Goal: Task Accomplishment & Management: Complete application form

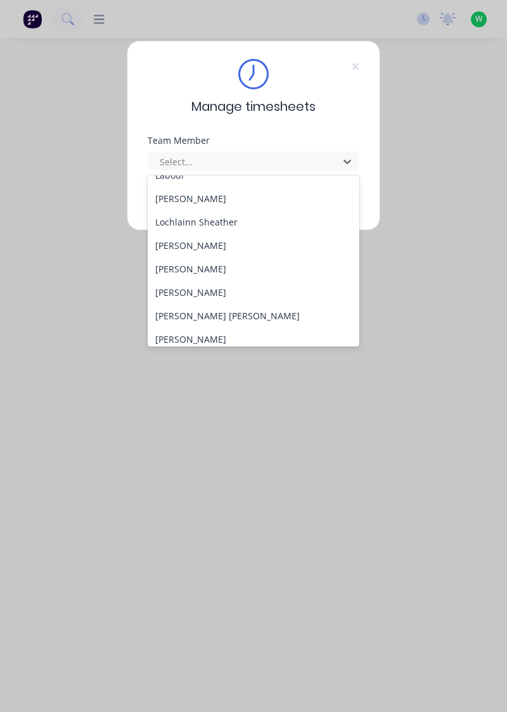
scroll to position [390, 0]
click at [220, 248] on div "[PERSON_NAME]" at bounding box center [254, 244] width 212 height 23
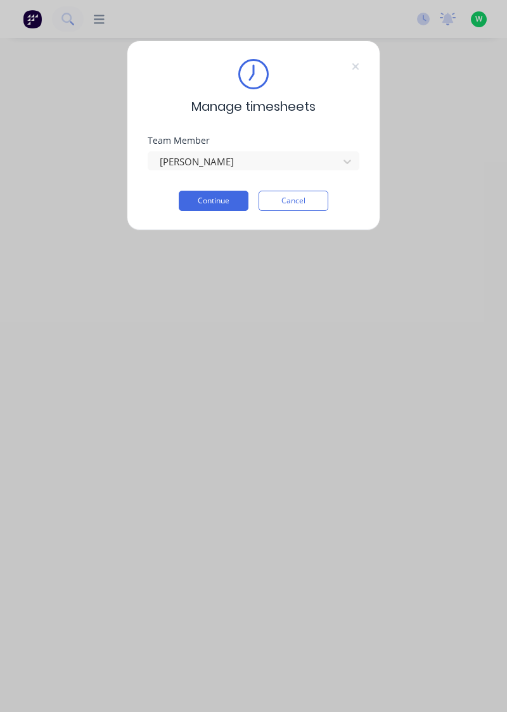
click at [224, 201] on button "Continue" at bounding box center [214, 201] width 70 height 20
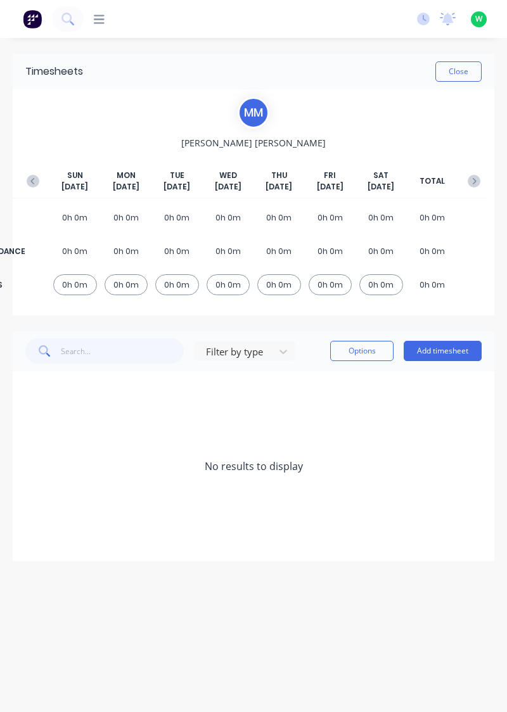
click at [452, 352] on button "Add timesheet" at bounding box center [443, 351] width 78 height 20
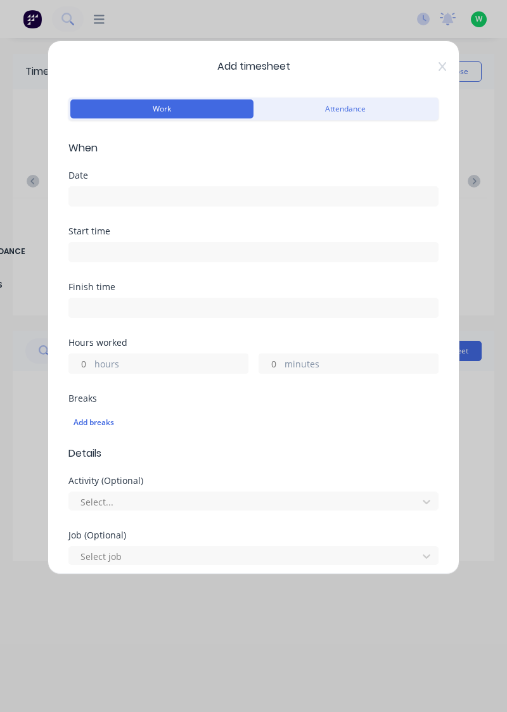
click at [103, 192] on input at bounding box center [253, 196] width 369 height 19
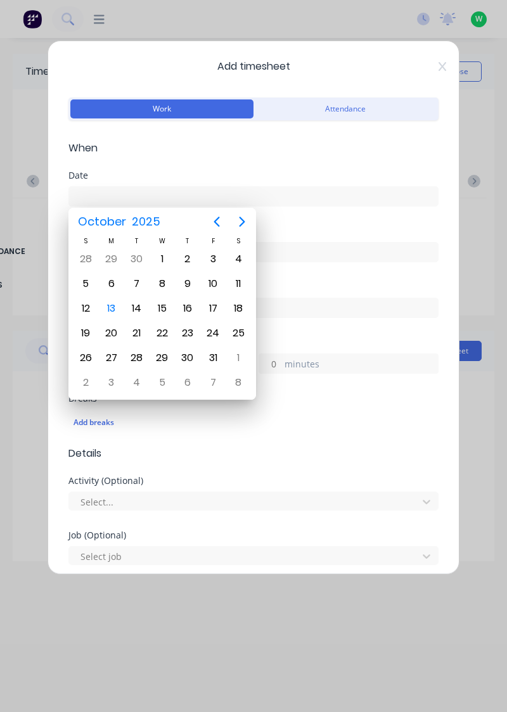
click at [118, 305] on div "13" at bounding box center [111, 308] width 19 height 19
type input "[DATE]"
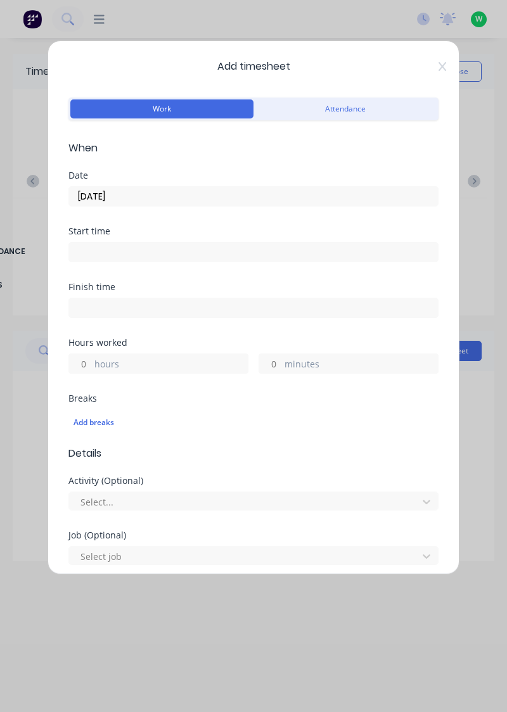
click at [107, 359] on label "hours" at bounding box center [170, 365] width 153 height 16
click at [91, 359] on input "hours" at bounding box center [80, 363] width 22 height 19
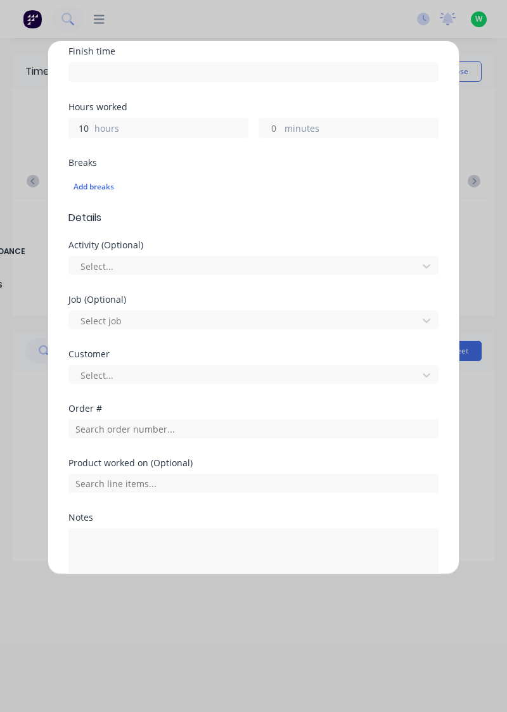
scroll to position [236, 0]
type input "10"
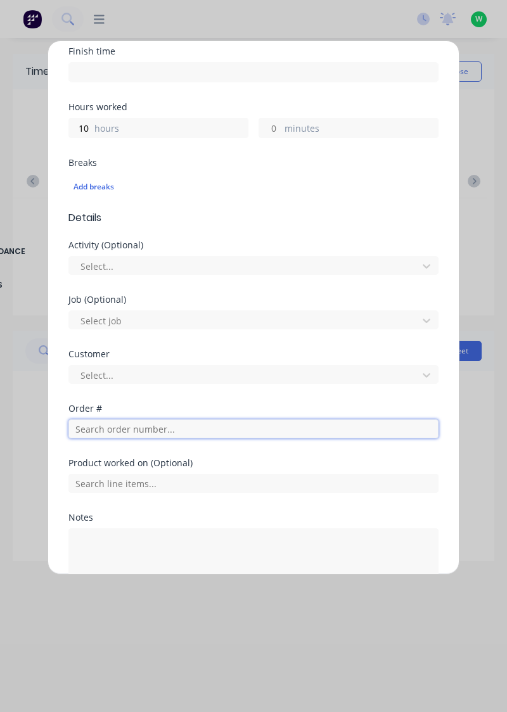
click at [113, 431] on input "text" at bounding box center [253, 428] width 370 height 19
type input "19216"
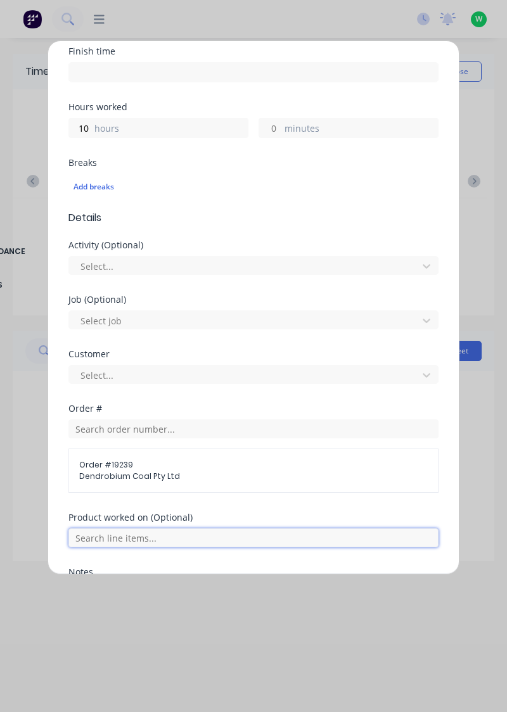
click at [183, 539] on input "text" at bounding box center [253, 537] width 370 height 19
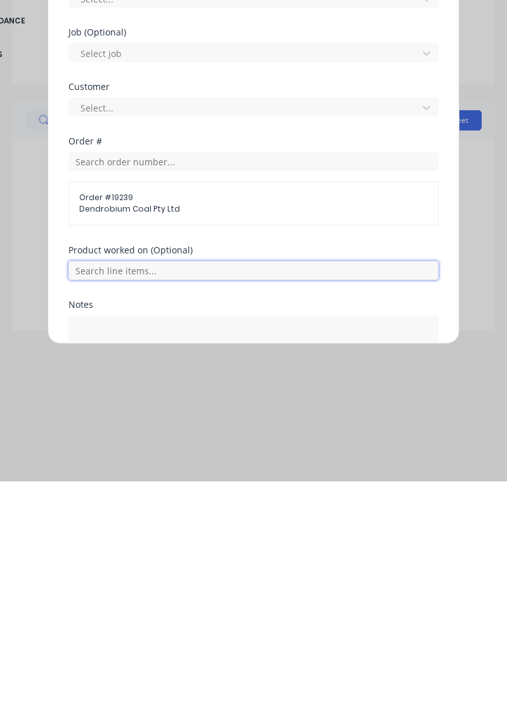
scroll to position [274, 0]
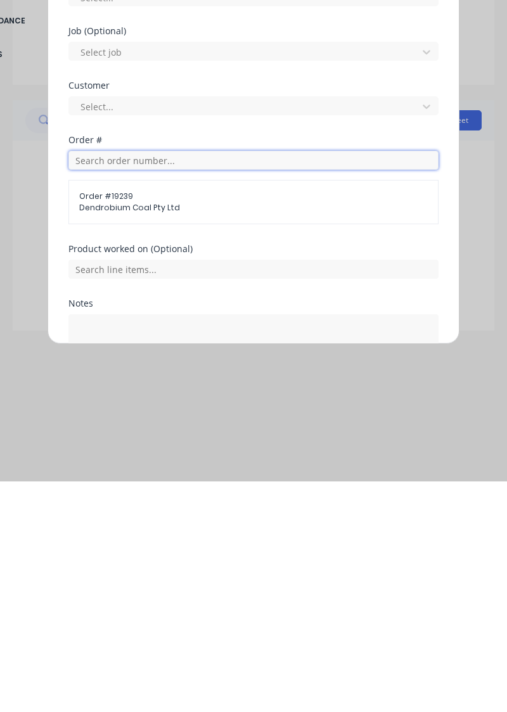
click at [116, 391] on input "text" at bounding box center [253, 390] width 370 height 19
type input "19216"
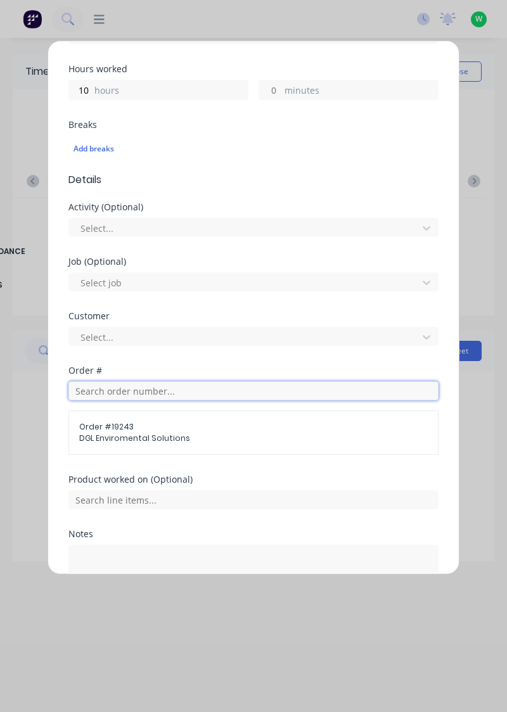
click at [127, 389] on input "text" at bounding box center [253, 390] width 370 height 19
type input "19216"
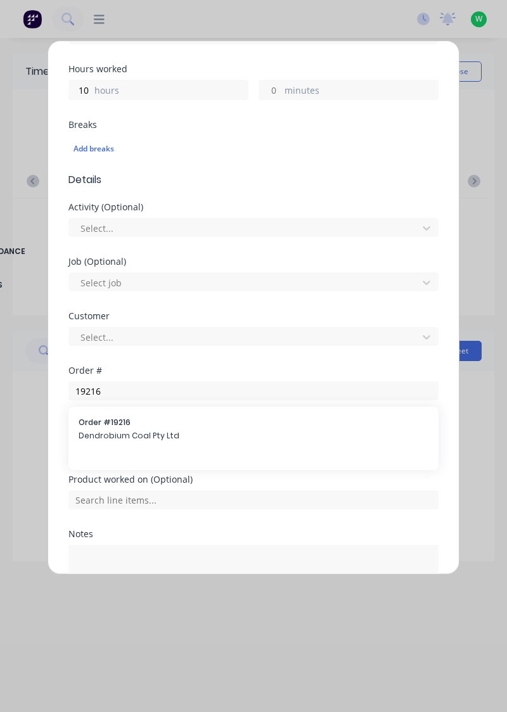
click at [134, 431] on span "Dendrobium Coal Pty Ltd" at bounding box center [254, 435] width 350 height 11
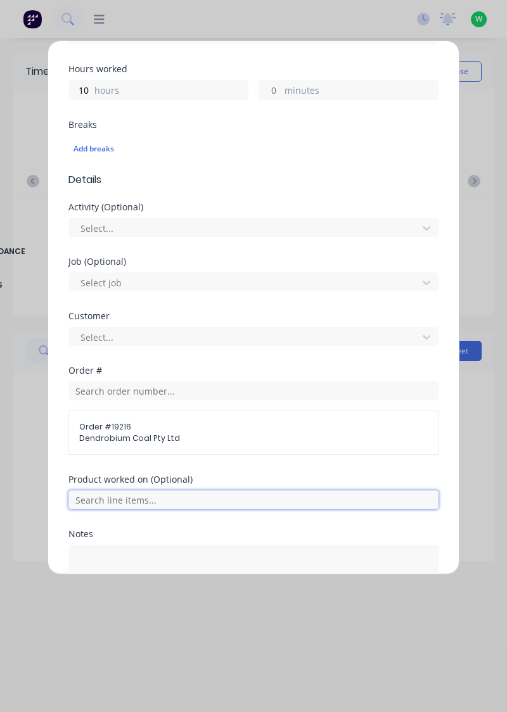
click at [167, 500] on input "text" at bounding box center [253, 499] width 370 height 19
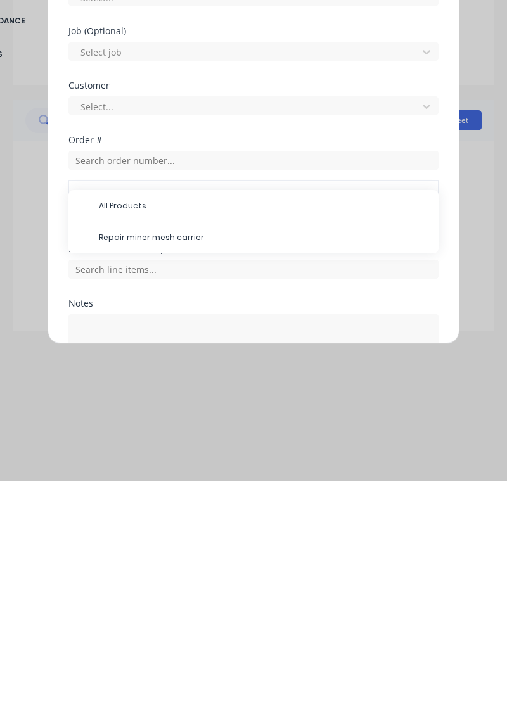
click at [196, 468] on span "Repair miner mesh carrier" at bounding box center [263, 467] width 329 height 11
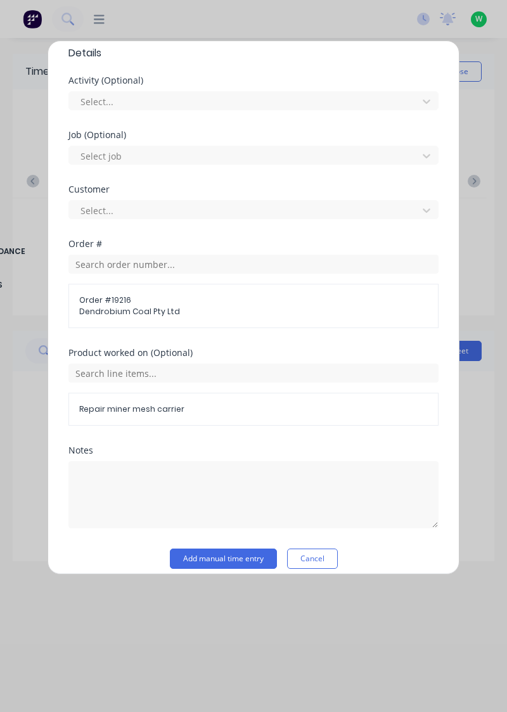
scroll to position [409, 0]
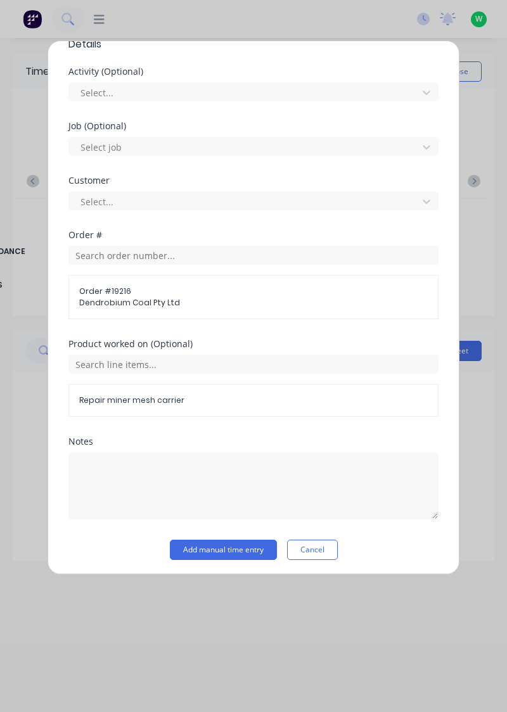
click at [253, 551] on button "Add manual time entry" at bounding box center [223, 550] width 107 height 20
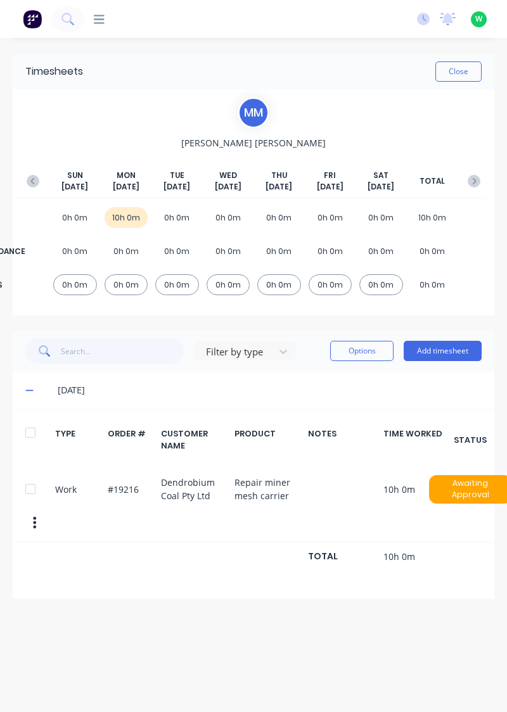
click at [452, 73] on button "Close" at bounding box center [458, 71] width 46 height 20
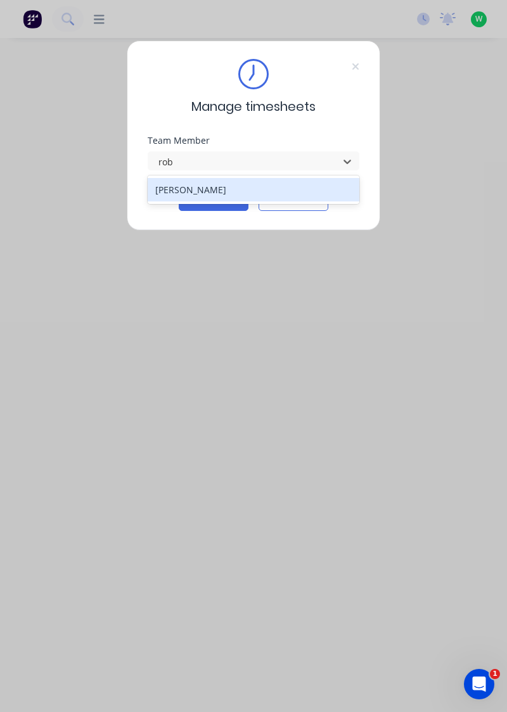
click at [220, 193] on div "[PERSON_NAME]" at bounding box center [254, 189] width 212 height 23
type input "rob"
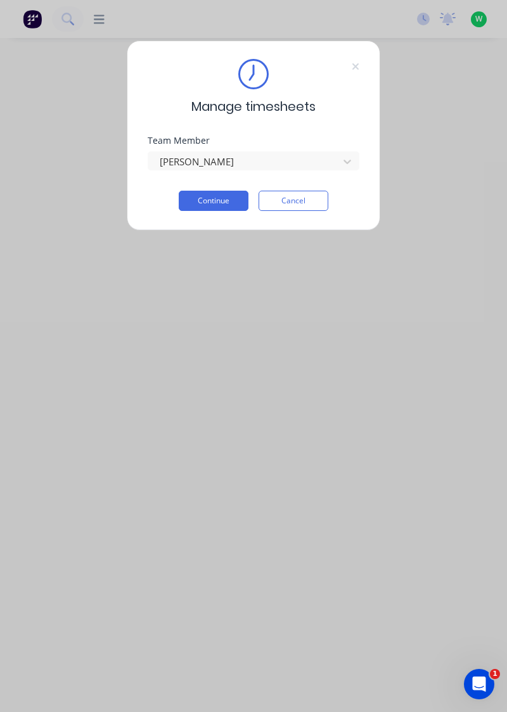
click at [226, 199] on button "Continue" at bounding box center [214, 201] width 70 height 20
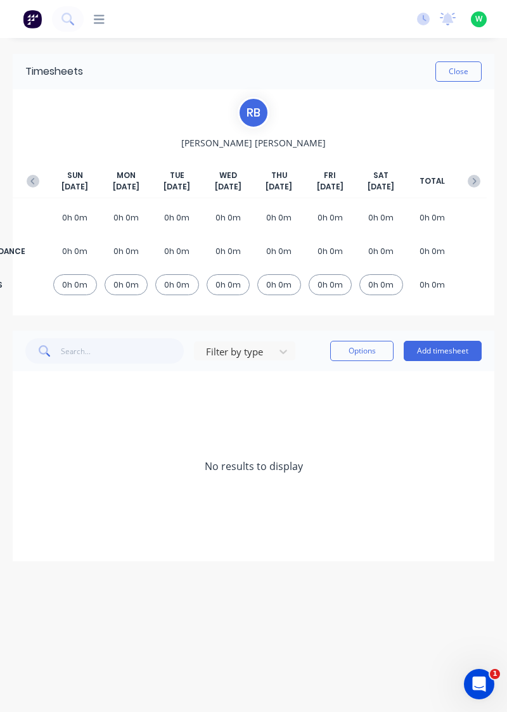
click at [445, 354] on button "Add timesheet" at bounding box center [443, 351] width 78 height 20
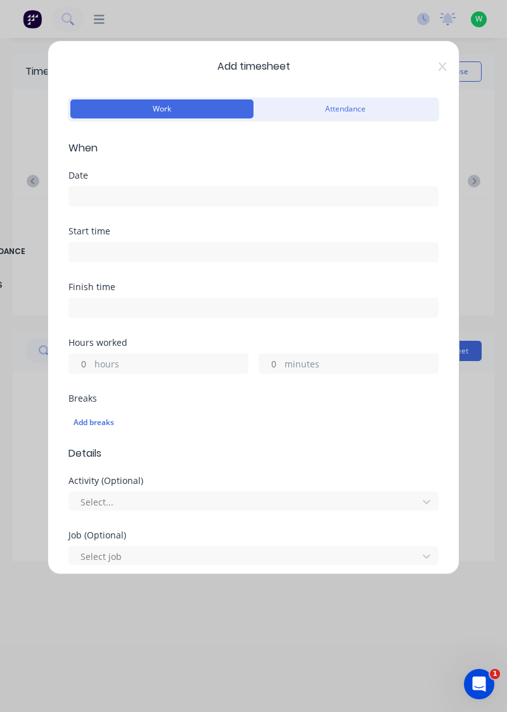
click at [136, 199] on input at bounding box center [253, 196] width 369 height 19
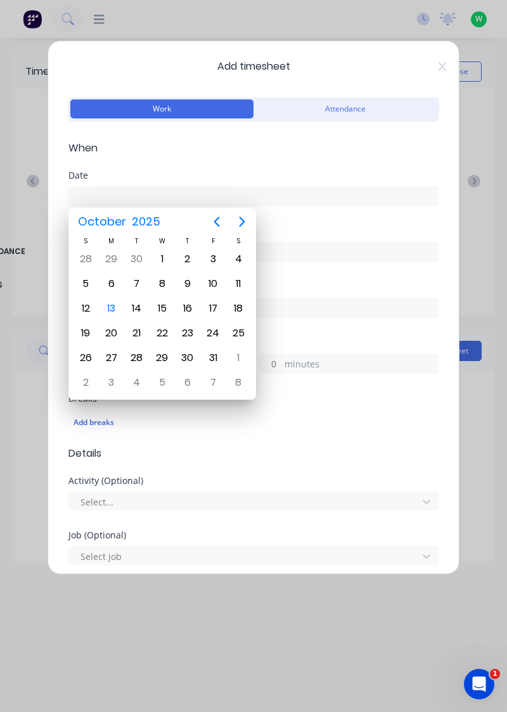
click at [110, 309] on div "13" at bounding box center [111, 308] width 19 height 19
type input "[DATE]"
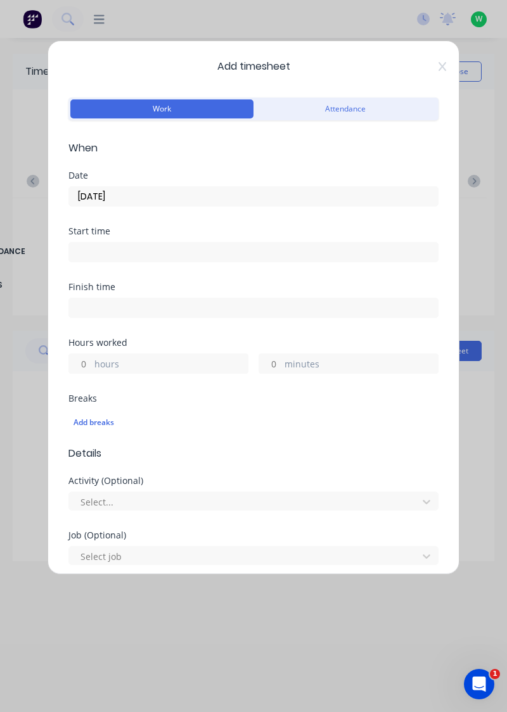
click at [86, 359] on input "hours" at bounding box center [80, 363] width 22 height 19
type input "3"
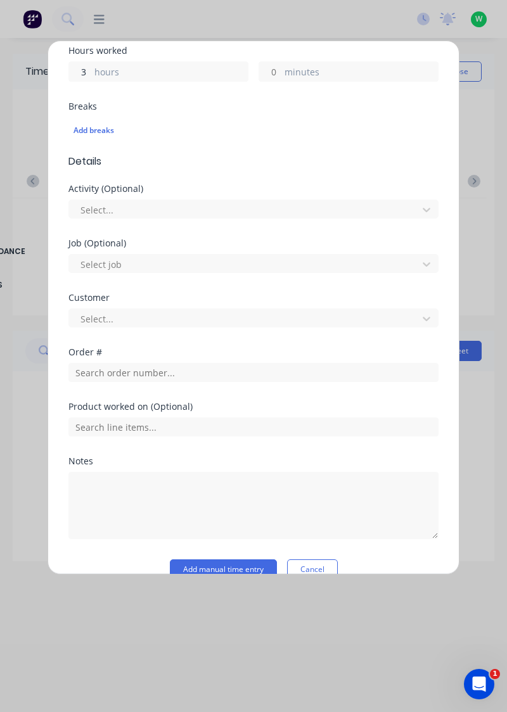
scroll to position [313, 0]
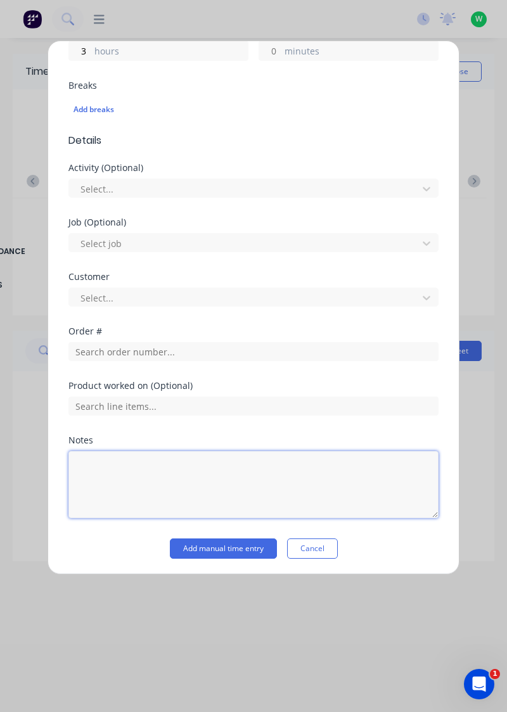
click at [158, 464] on textarea at bounding box center [253, 484] width 370 height 67
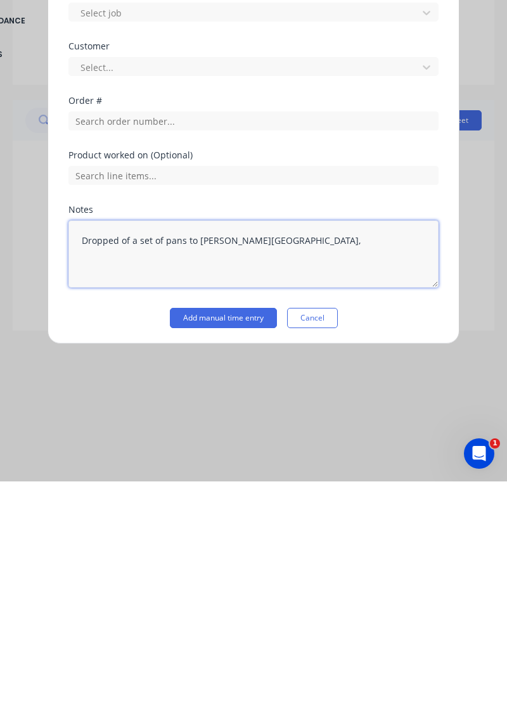
click at [193, 468] on textarea "Dropped of a set of pans to Moss Vale," at bounding box center [253, 484] width 370 height 67
type textarea "Dropped of a set of pans to Joy Mining in Moss Vale,"
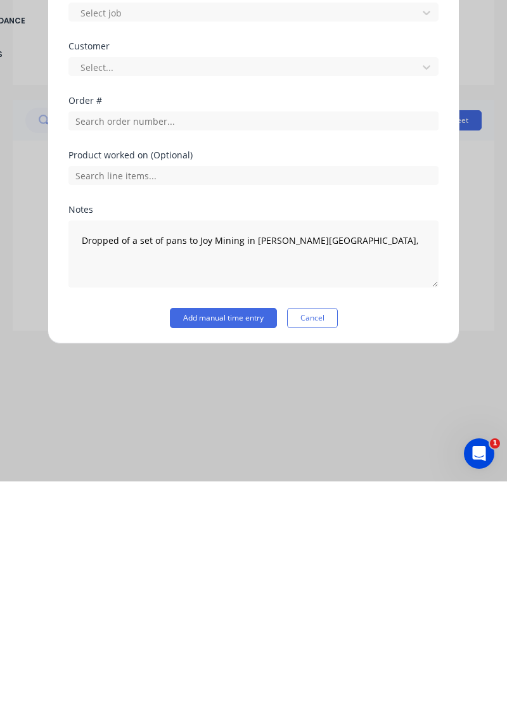
click at [234, 549] on button "Add manual time entry" at bounding box center [223, 548] width 107 height 20
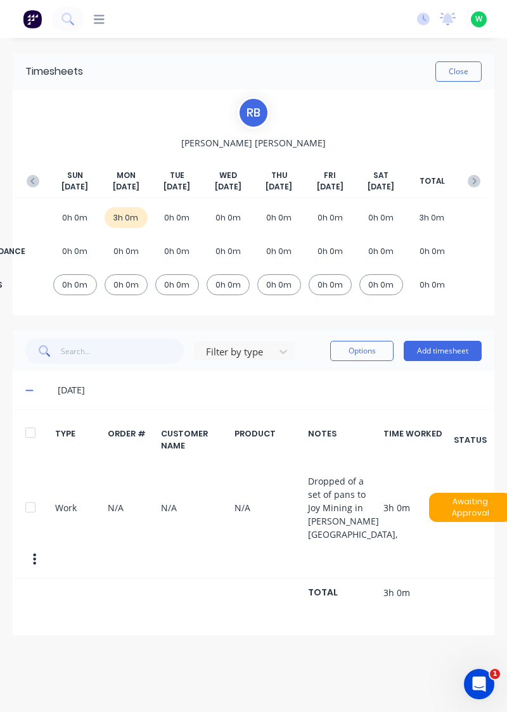
click at [436, 346] on button "Add timesheet" at bounding box center [443, 351] width 78 height 20
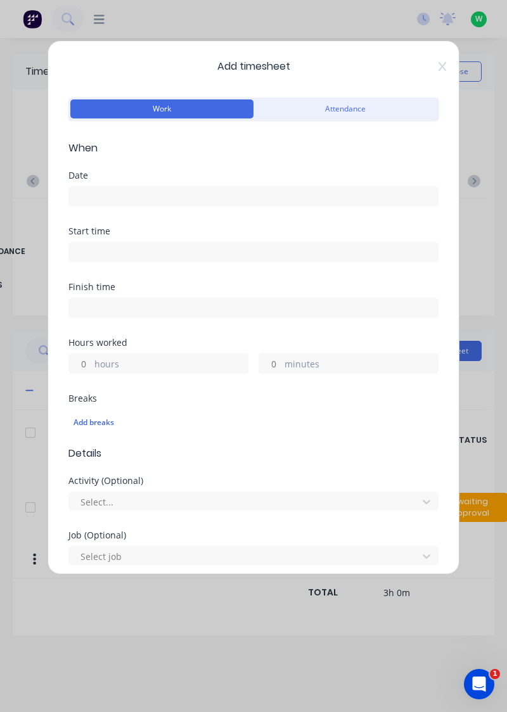
click at [140, 199] on input at bounding box center [253, 196] width 369 height 19
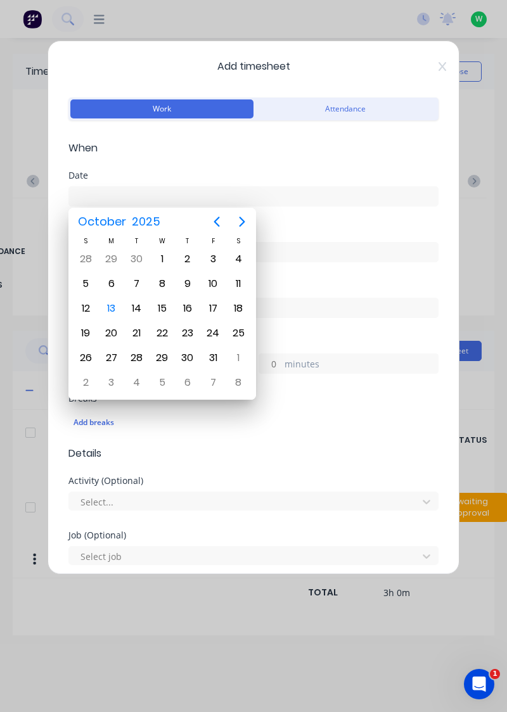
click at [111, 309] on div "13" at bounding box center [111, 308] width 19 height 19
type input "[DATE]"
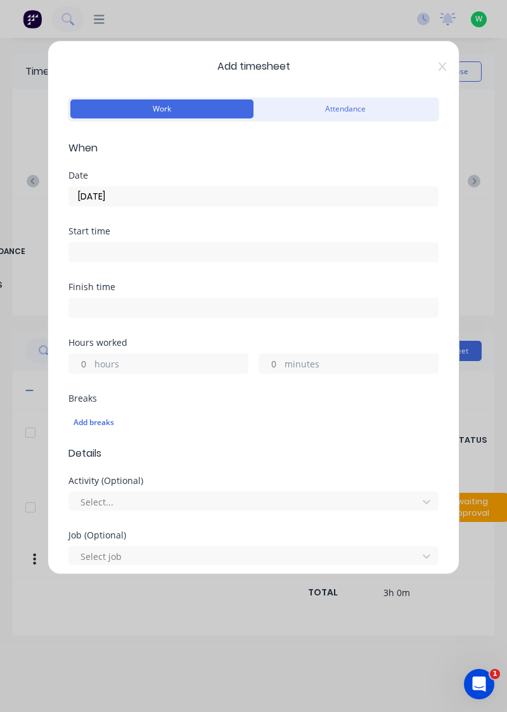
click at [87, 362] on input "hours" at bounding box center [80, 363] width 22 height 19
type input "2"
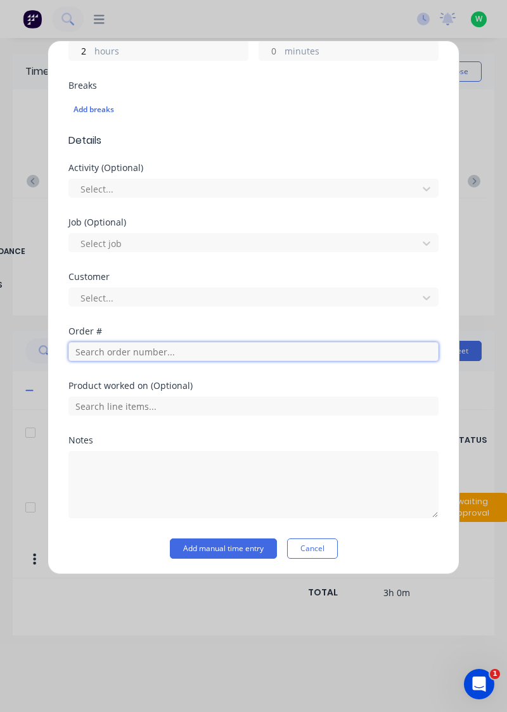
click at [144, 353] on input "text" at bounding box center [253, 351] width 370 height 19
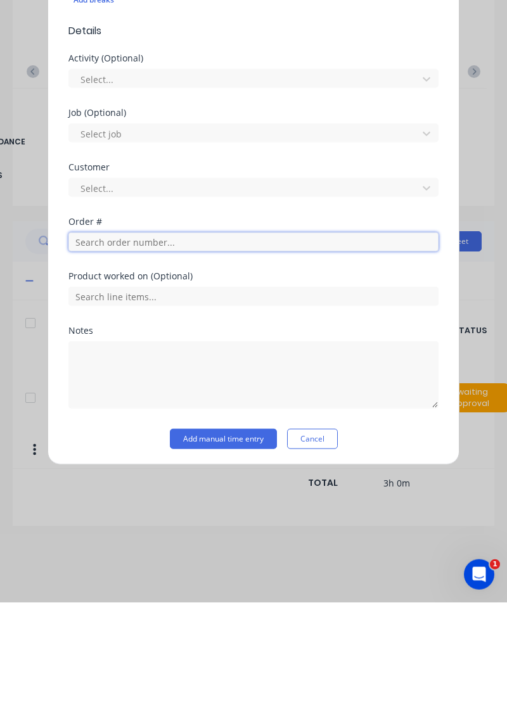
scroll to position [273, 0]
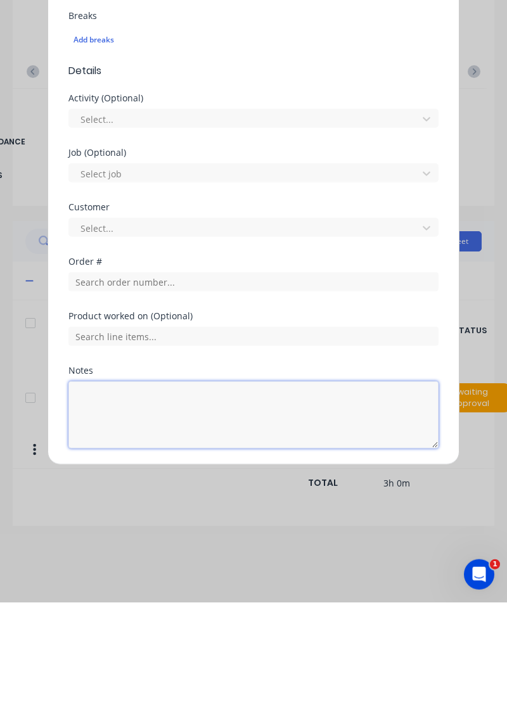
click at [142, 514] on textarea at bounding box center [253, 524] width 370 height 67
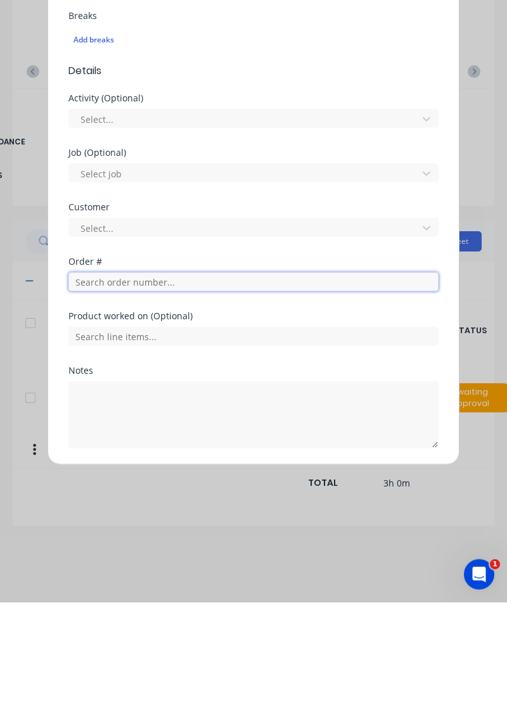
click at [126, 395] on input "text" at bounding box center [253, 391] width 370 height 19
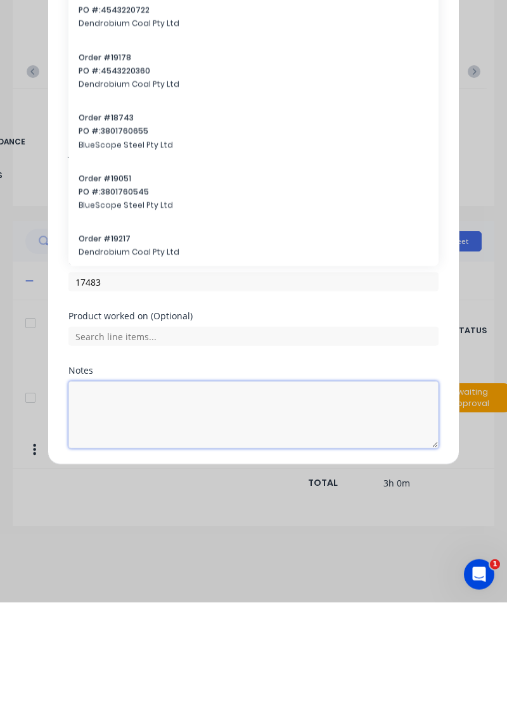
click at [110, 497] on textarea at bounding box center [253, 524] width 370 height 67
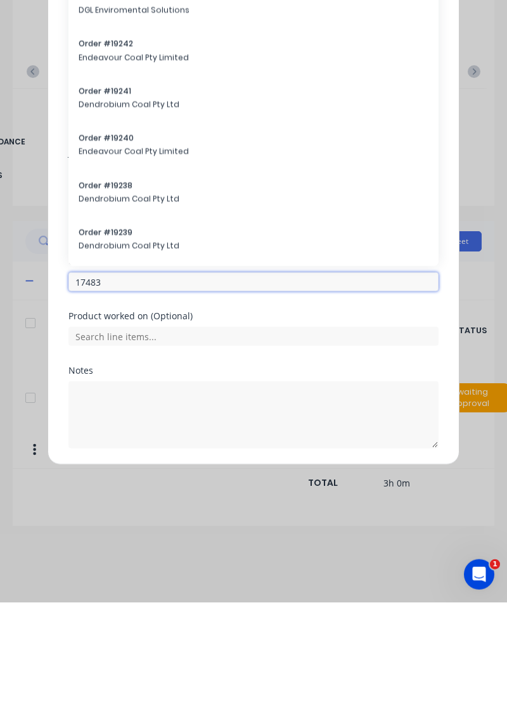
click at [141, 390] on input "17483" at bounding box center [253, 391] width 370 height 19
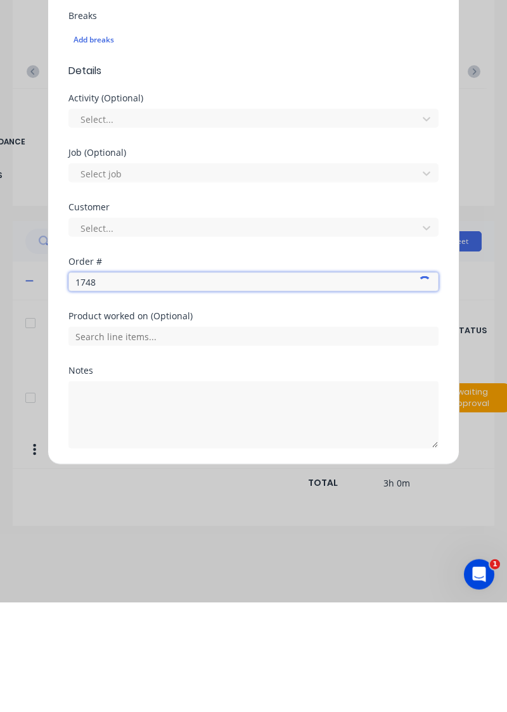
type input "17483"
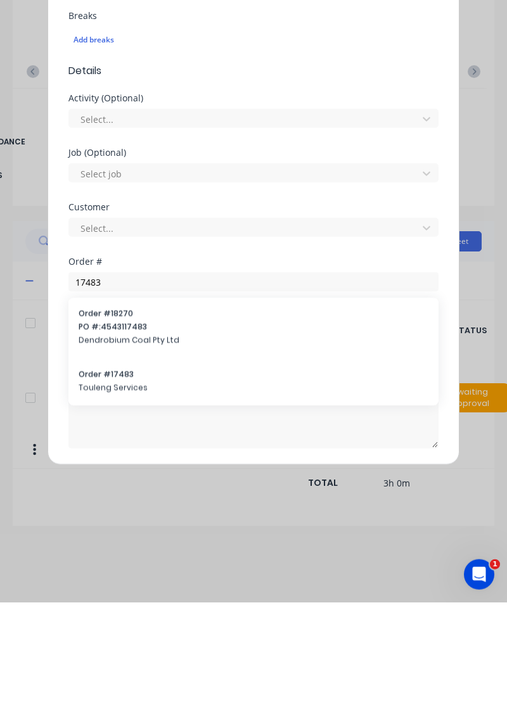
click at [118, 492] on span "Touleng Services" at bounding box center [254, 497] width 350 height 11
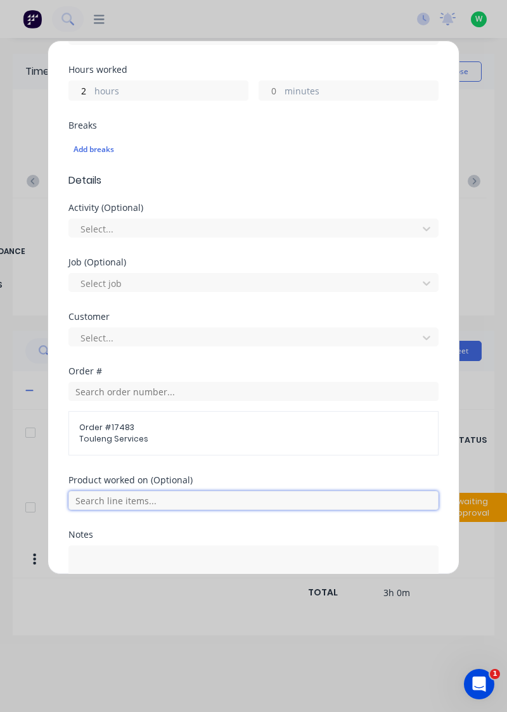
click at [125, 500] on input "text" at bounding box center [253, 500] width 370 height 19
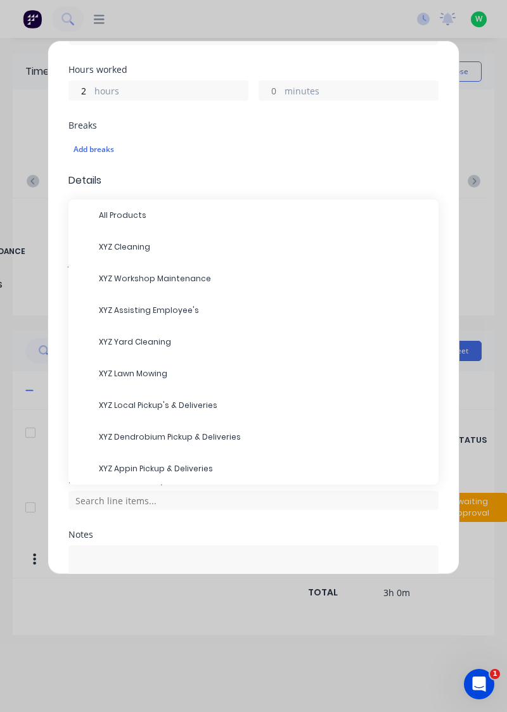
click at [156, 471] on span "XYZ Appin Pickup & Deliveries" at bounding box center [263, 468] width 329 height 11
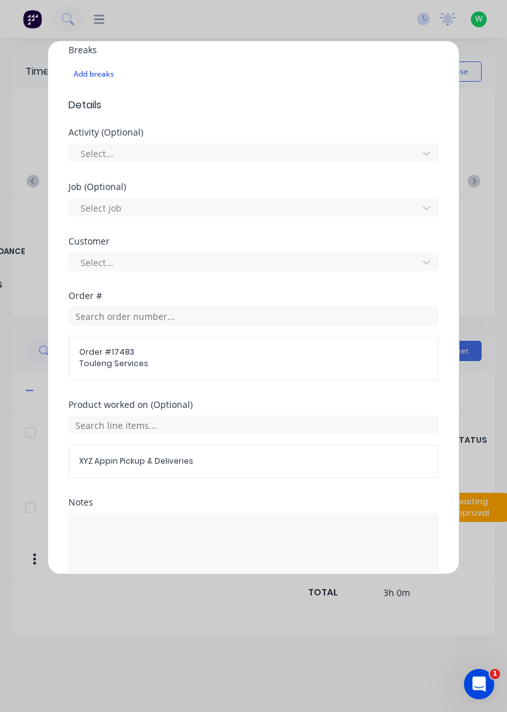
scroll to position [370, 0]
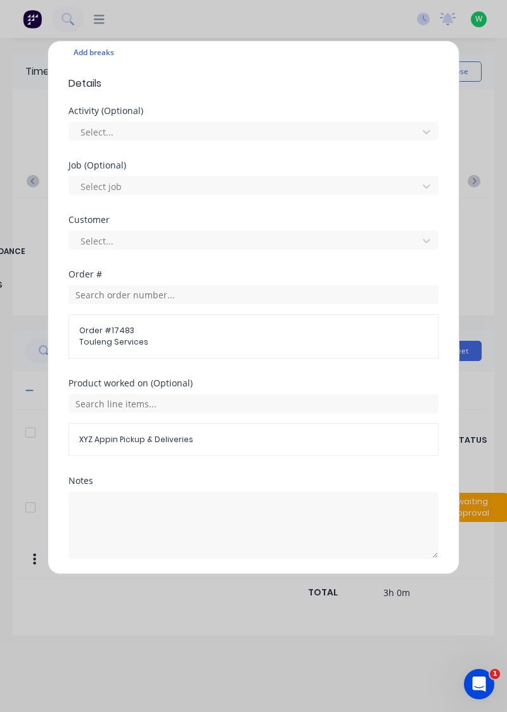
click at [239, 585] on button "Add manual time entry" at bounding box center [223, 589] width 107 height 20
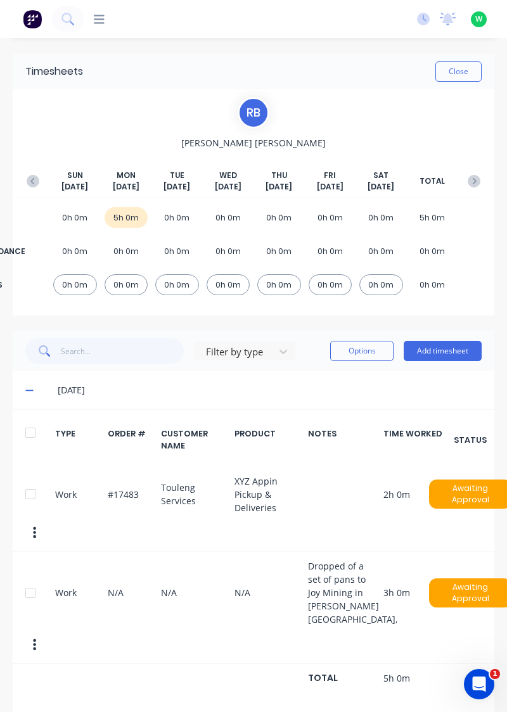
click at [30, 191] on button "button" at bounding box center [32, 181] width 25 height 23
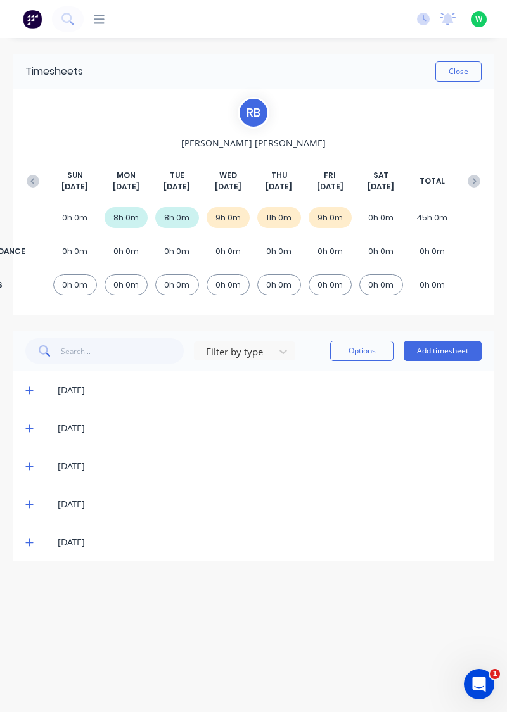
click at [29, 542] on icon at bounding box center [29, 543] width 8 height 8
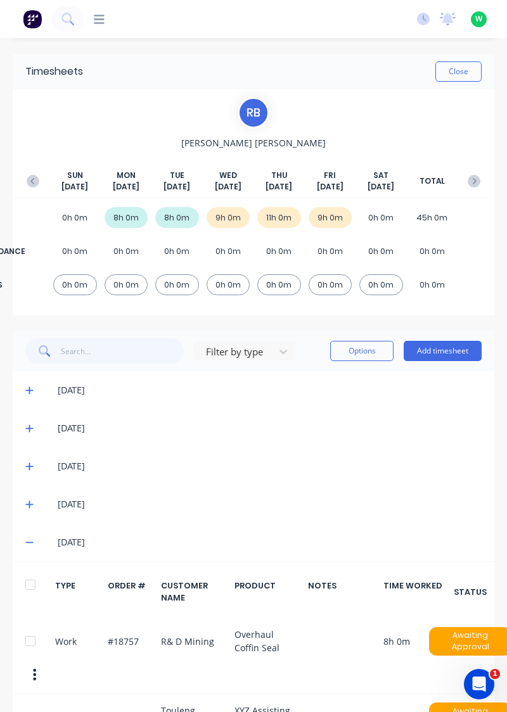
click at [440, 351] on button "Add timesheet" at bounding box center [443, 351] width 78 height 20
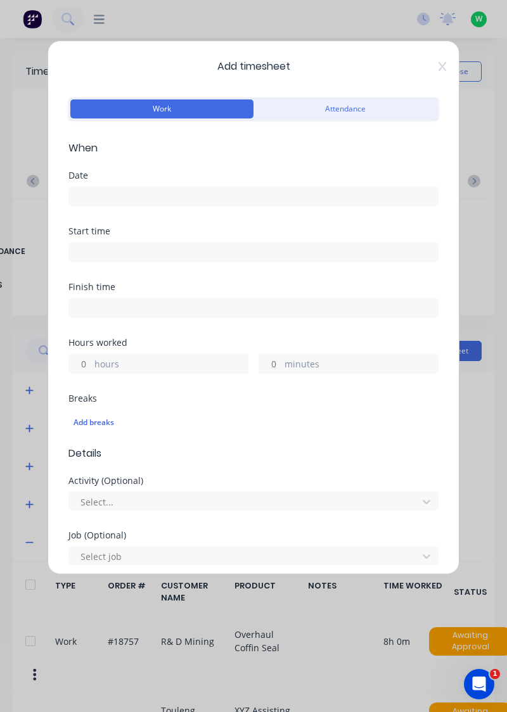
click at [119, 192] on input at bounding box center [253, 196] width 369 height 19
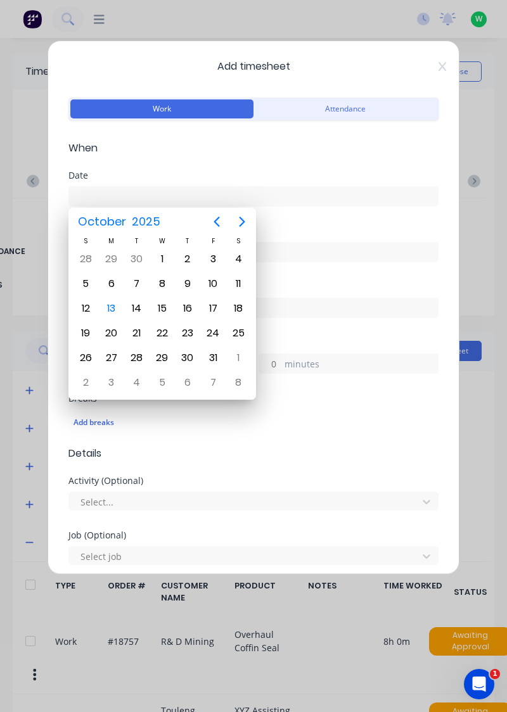
click at [114, 312] on div "13" at bounding box center [111, 308] width 19 height 19
type input "[DATE]"
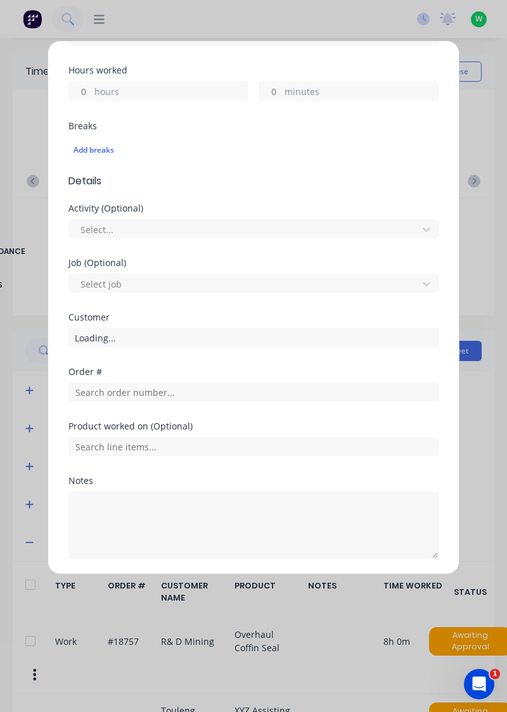
scroll to position [273, 0]
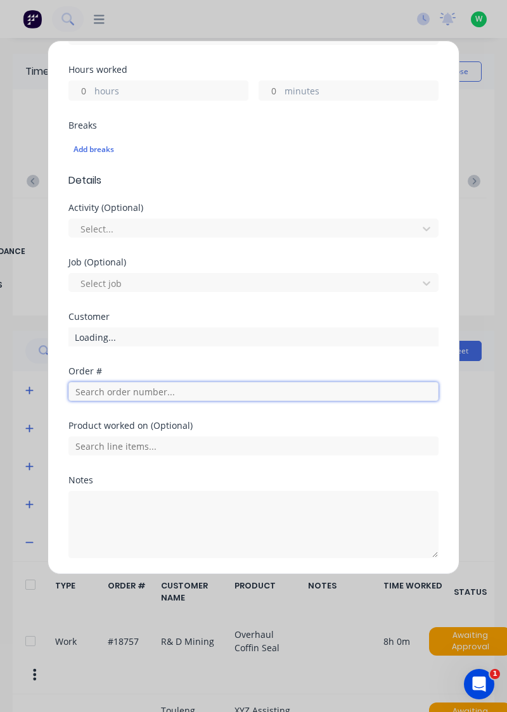
click at [134, 394] on input "text" at bounding box center [253, 391] width 370 height 19
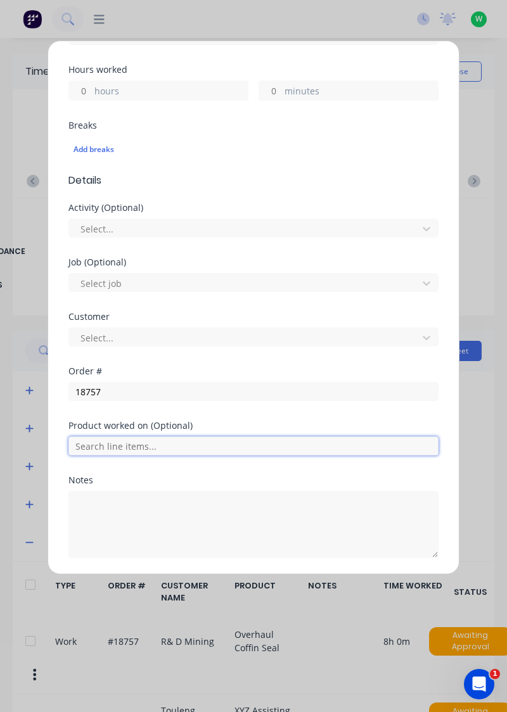
click at [100, 436] on input "text" at bounding box center [253, 445] width 370 height 19
click at [124, 436] on input "text" at bounding box center [253, 445] width 370 height 19
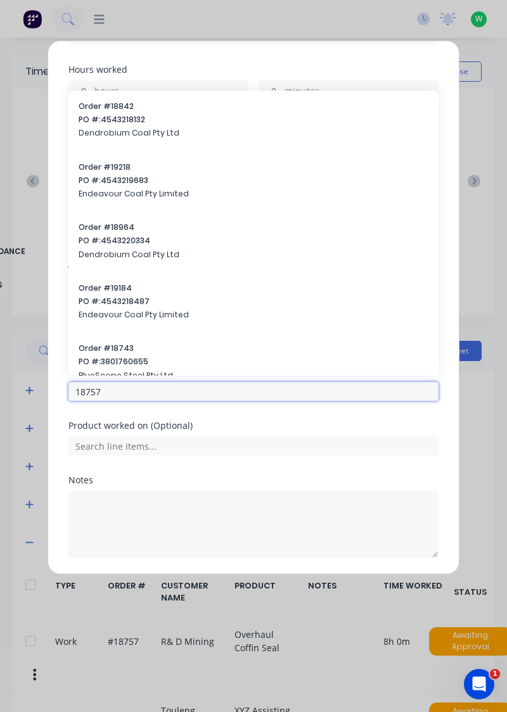
click at [117, 392] on input "18757" at bounding box center [253, 391] width 370 height 19
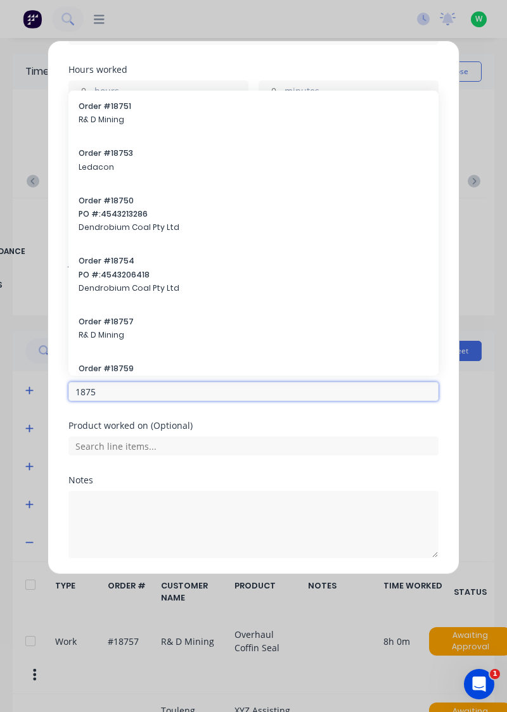
type input "18757"
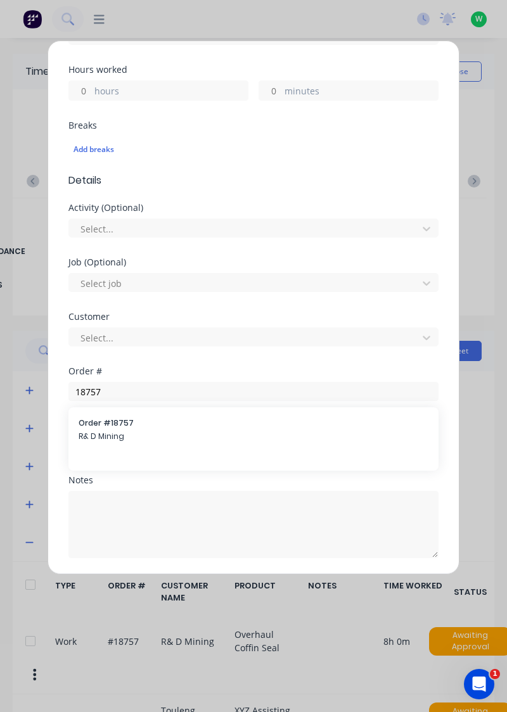
click at [108, 426] on span "Order # 18757" at bounding box center [254, 422] width 350 height 11
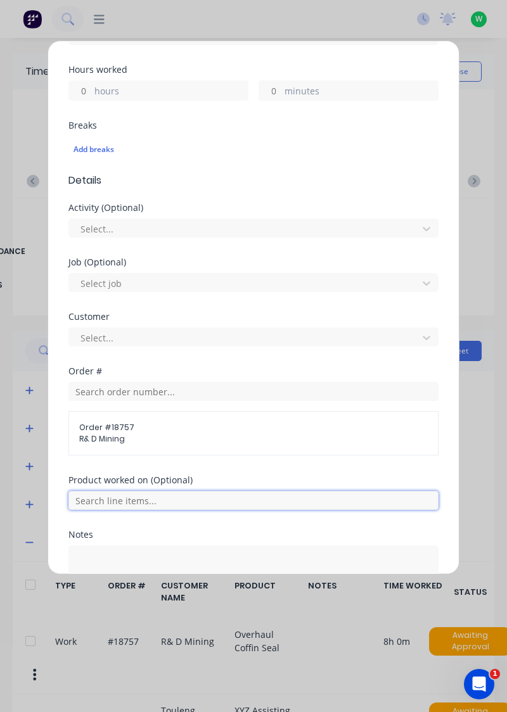
click at [149, 500] on input "text" at bounding box center [253, 500] width 370 height 19
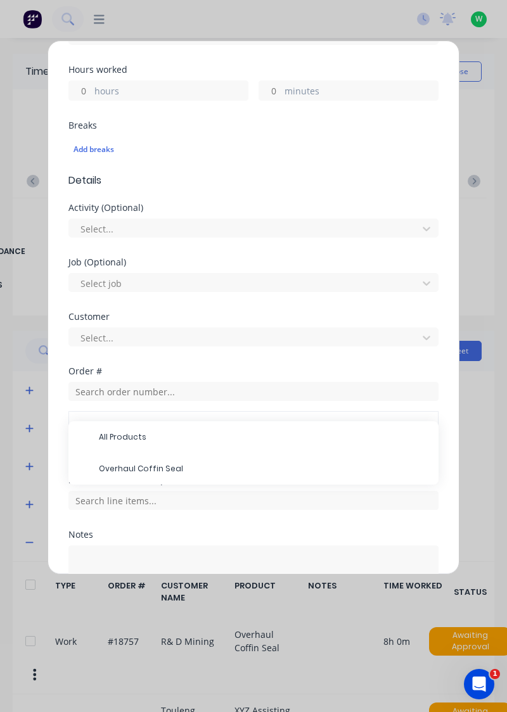
click at [150, 471] on span "Overhaul Coffin Seal" at bounding box center [263, 468] width 329 height 11
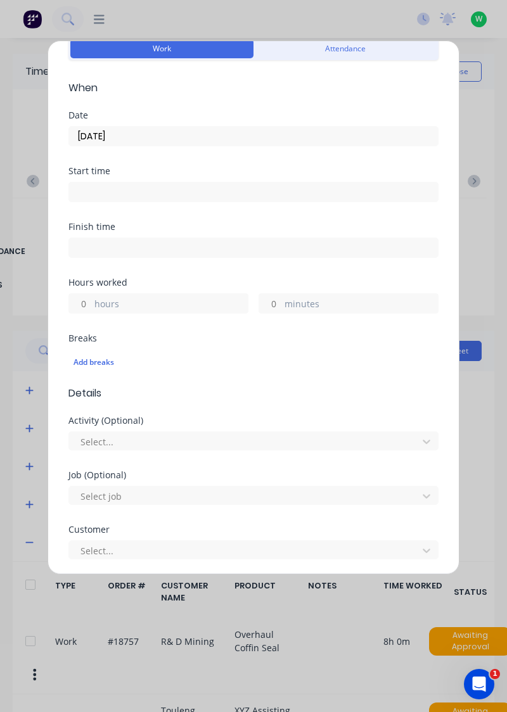
scroll to position [61, 0]
click at [86, 306] on input "hours" at bounding box center [80, 302] width 22 height 19
type input "5"
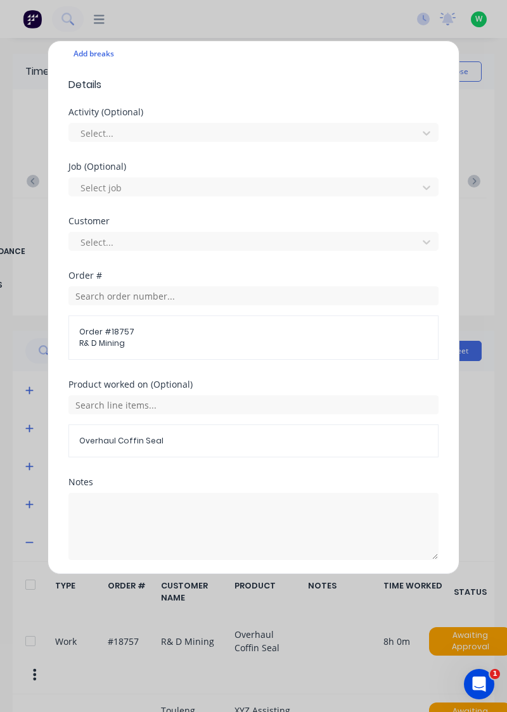
scroll to position [370, 0]
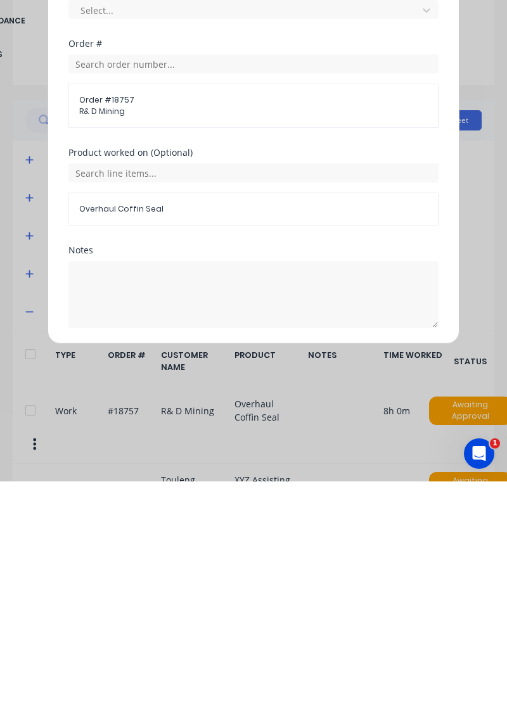
click at [245, 584] on button "Add manual time entry" at bounding box center [223, 589] width 107 height 20
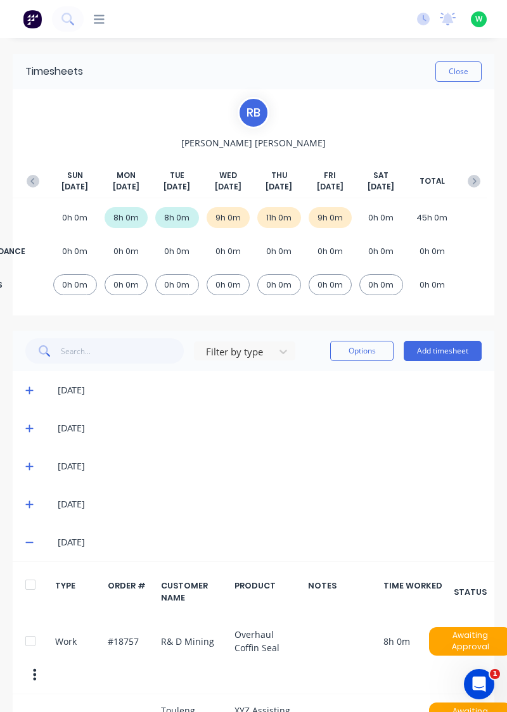
click at [474, 183] on icon "button" at bounding box center [475, 181] width 4 height 6
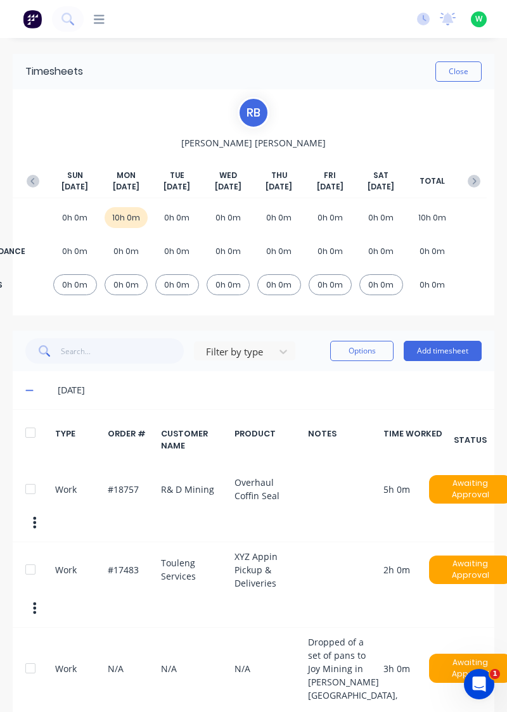
click at [34, 483] on div at bounding box center [30, 488] width 25 height 25
click at [370, 354] on button "Options" at bounding box center [361, 351] width 63 height 20
click at [302, 379] on div "Delete" at bounding box center [333, 383] width 98 height 18
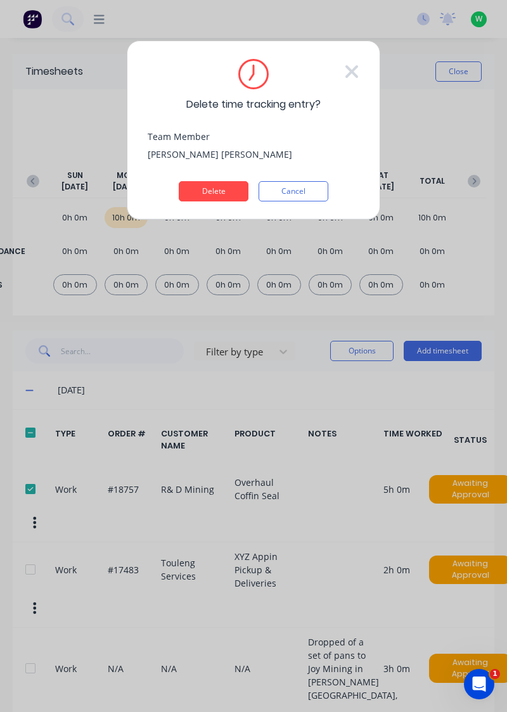
click at [214, 199] on button "Delete" at bounding box center [214, 191] width 70 height 20
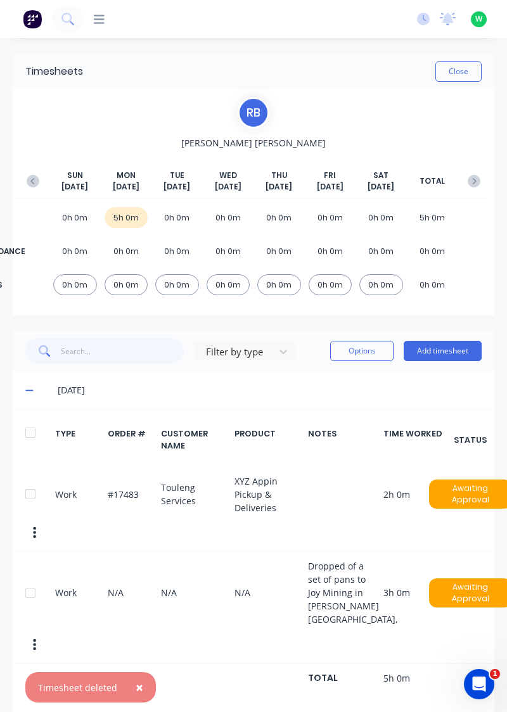
click at [445, 355] on button "Add timesheet" at bounding box center [443, 351] width 78 height 20
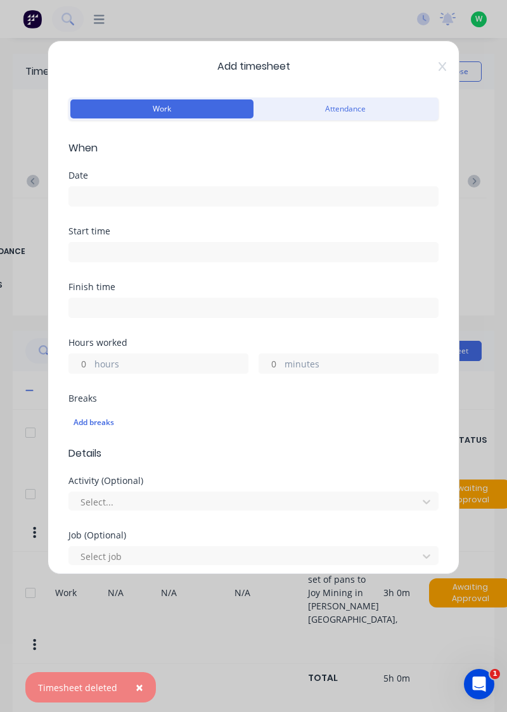
click at [89, 364] on input "hours" at bounding box center [80, 363] width 22 height 19
type input "6"
click at [109, 200] on input at bounding box center [253, 196] width 369 height 19
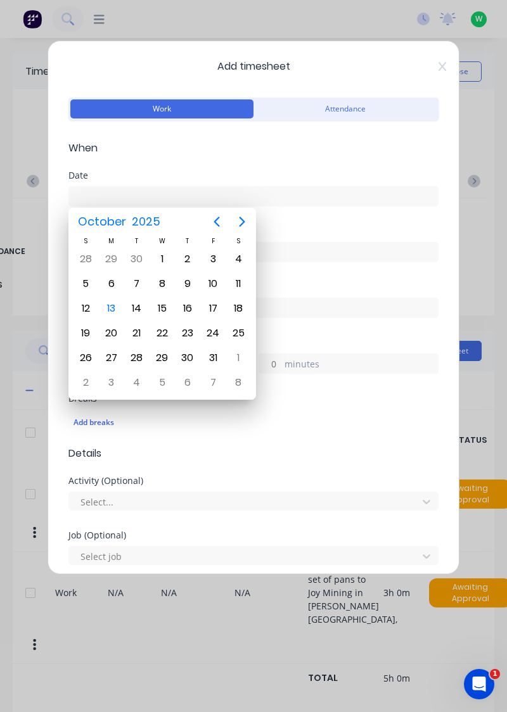
click at [113, 304] on div "13" at bounding box center [111, 308] width 19 height 19
type input "[DATE]"
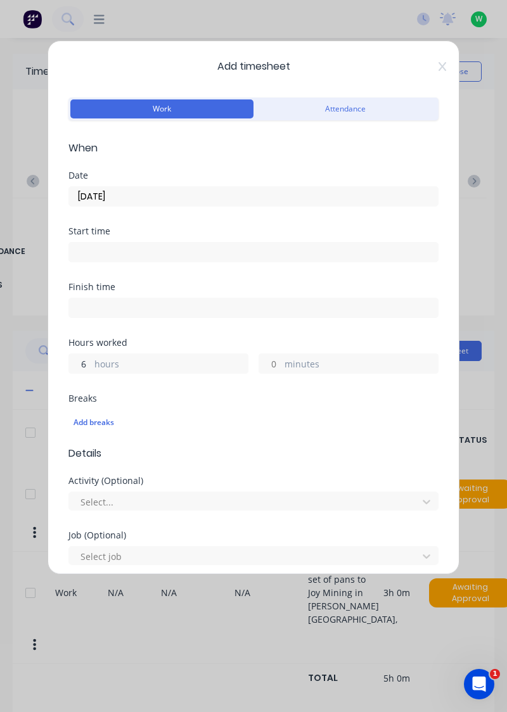
click at [81, 364] on input "6" at bounding box center [80, 363] width 22 height 19
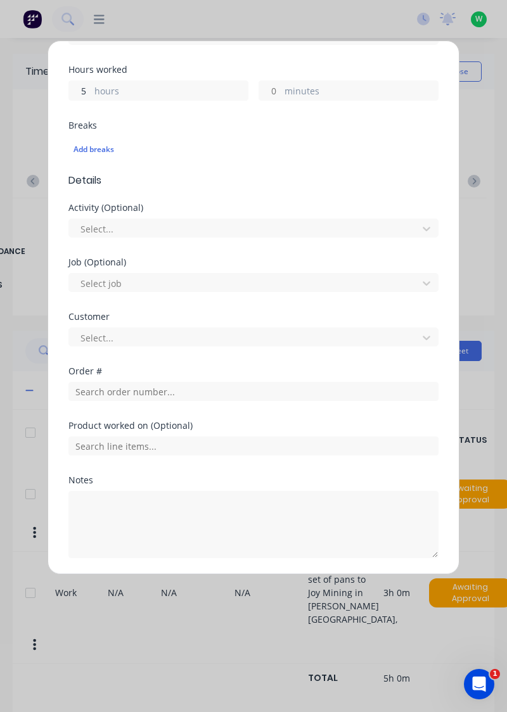
scroll to position [272, 0]
type input "5"
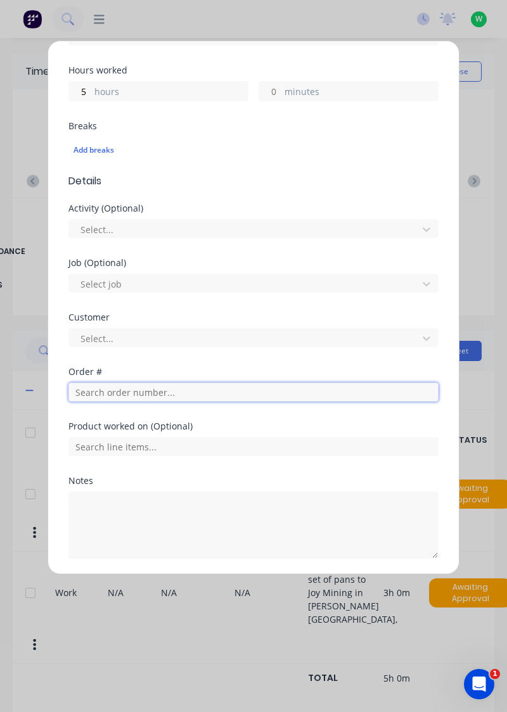
click at [154, 395] on input "text" at bounding box center [253, 392] width 370 height 19
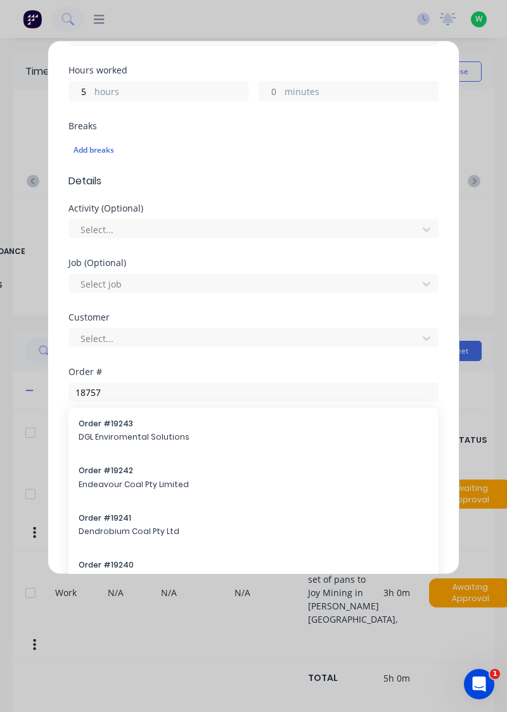
click at [104, 434] on div at bounding box center [253, 445] width 370 height 22
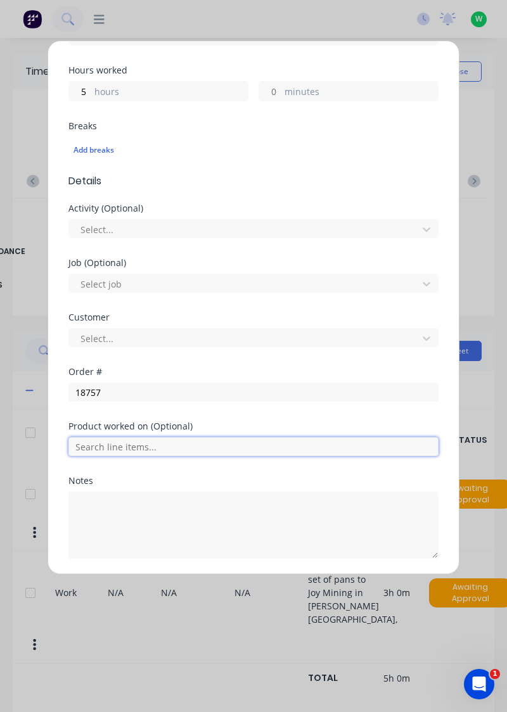
click at [127, 445] on input "text" at bounding box center [253, 446] width 370 height 19
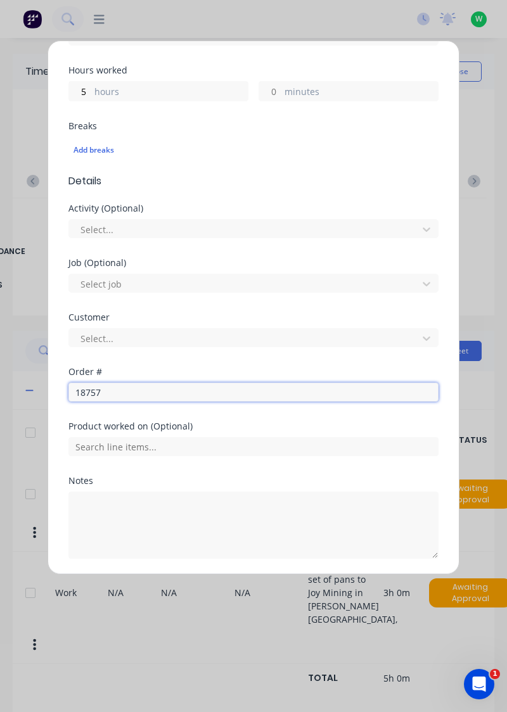
click at [115, 393] on input "18757" at bounding box center [253, 392] width 370 height 19
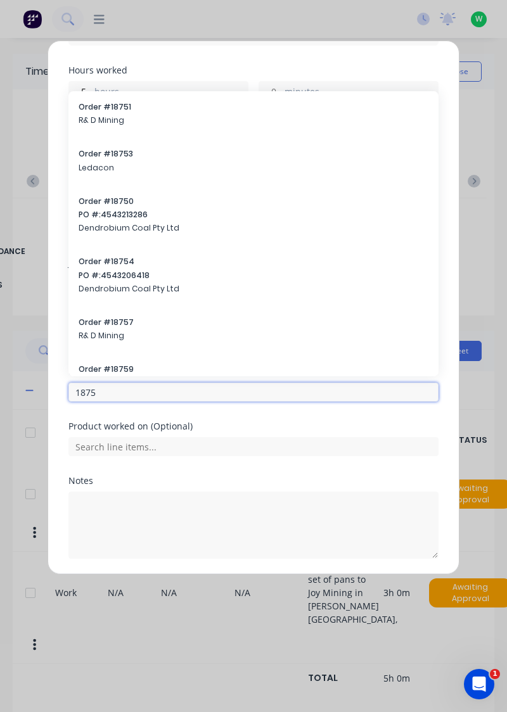
type input "18757"
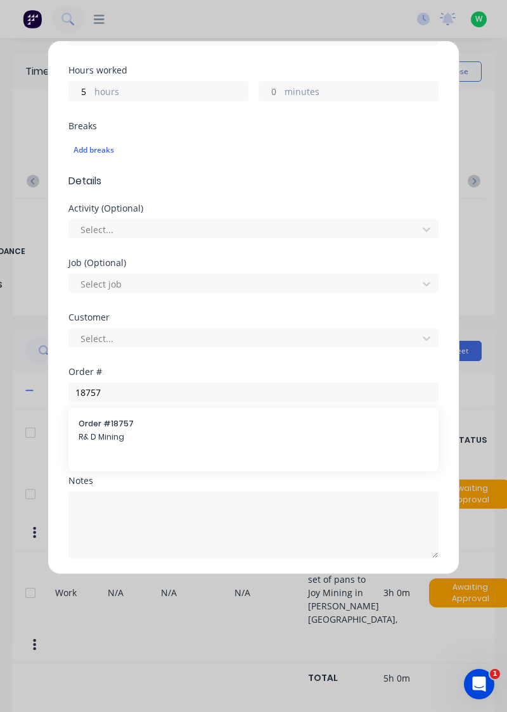
click at [104, 424] on span "Order # 18757" at bounding box center [254, 423] width 350 height 11
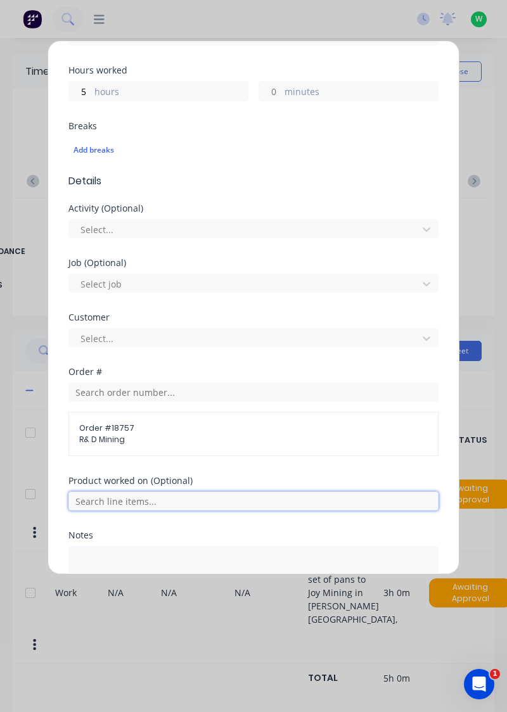
click at [126, 498] on input "text" at bounding box center [253, 501] width 370 height 19
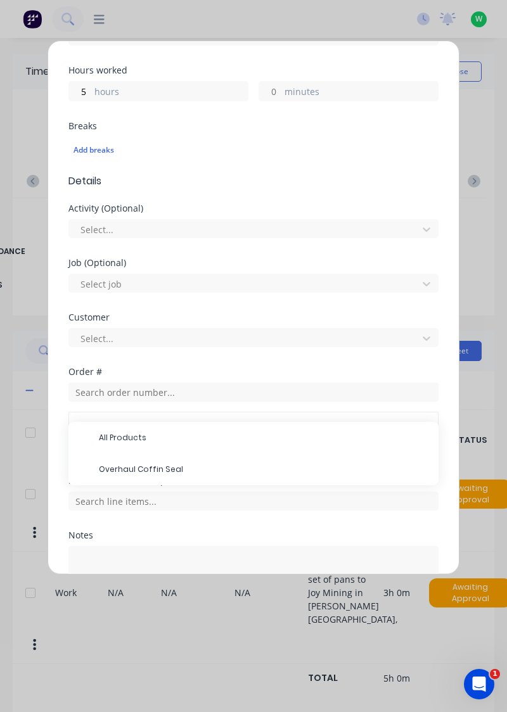
click at [134, 469] on span "Overhaul Coffin Seal" at bounding box center [263, 469] width 329 height 11
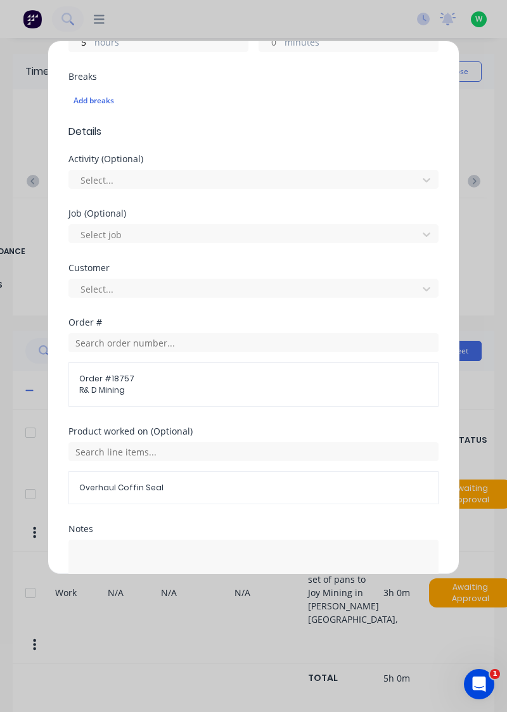
scroll to position [370, 0]
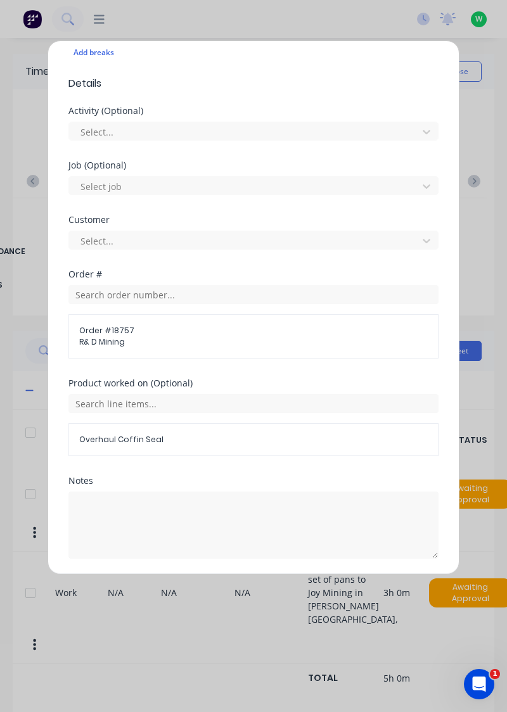
click at [230, 594] on button "Add manual time entry" at bounding box center [223, 589] width 107 height 20
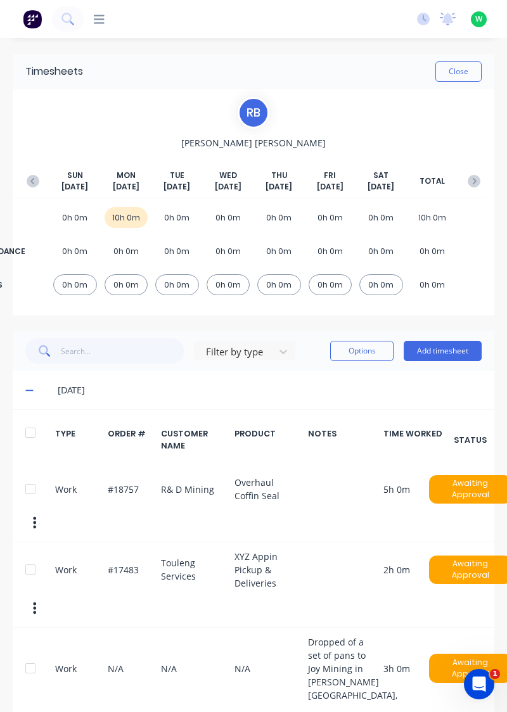
click at [240, 589] on div "Work #17483 Touleng Services XYZ Appin Pickup & Deliveries 2h 0m Awaiting Appro…" at bounding box center [253, 585] width 481 height 86
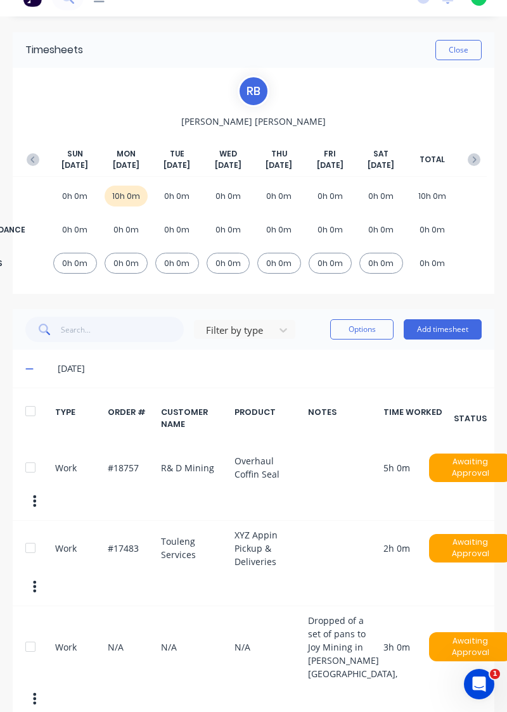
scroll to position [27, 0]
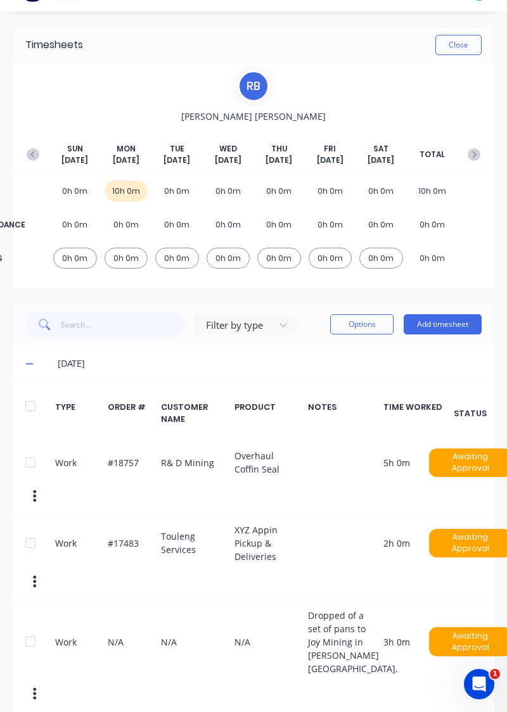
click at [371, 644] on div "Work N/A N/A N/A Dropped of a set of pans to Joy Mining in Moss Vale, 3h 0m Awa…" at bounding box center [253, 657] width 481 height 112
click at [28, 631] on div at bounding box center [30, 641] width 25 height 25
click at [365, 328] on button "Options" at bounding box center [361, 324] width 63 height 20
click at [309, 365] on button "Delete" at bounding box center [333, 356] width 120 height 25
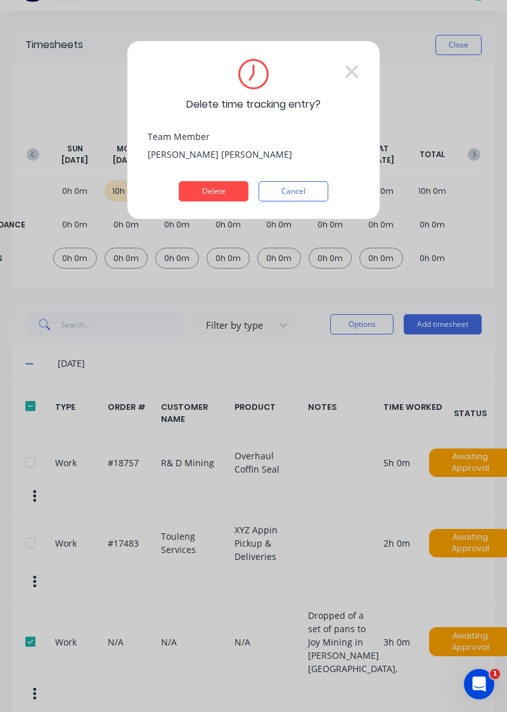
click at [209, 200] on button "Delete" at bounding box center [214, 191] width 70 height 20
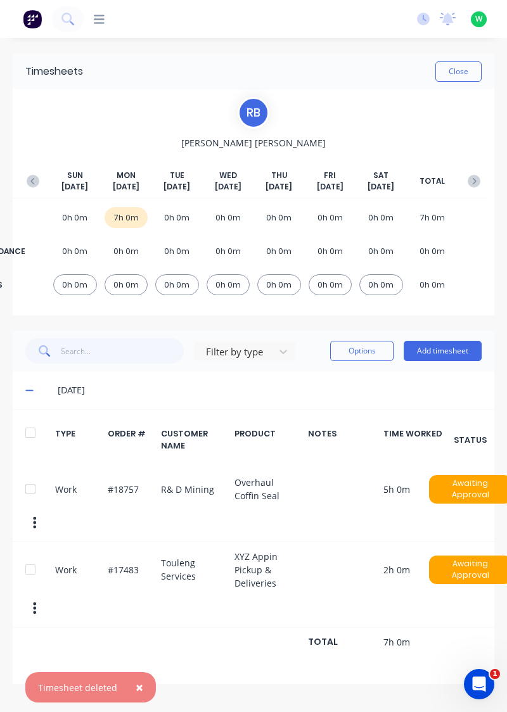
click at [433, 353] on button "Add timesheet" at bounding box center [443, 351] width 78 height 20
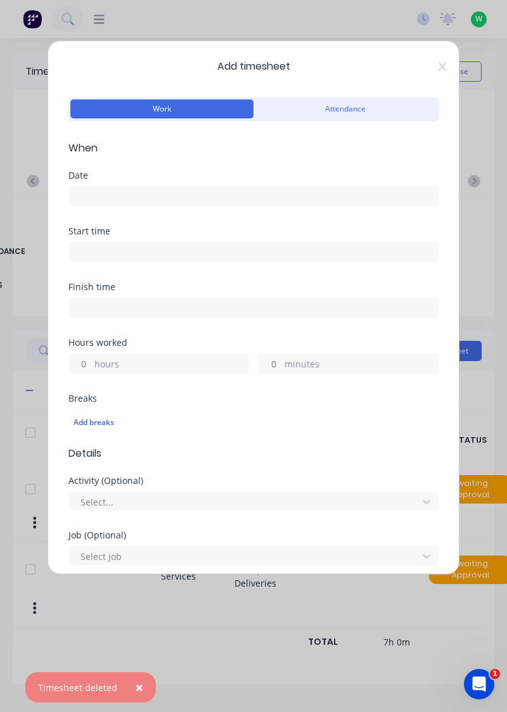
click at [104, 202] on input at bounding box center [253, 196] width 369 height 19
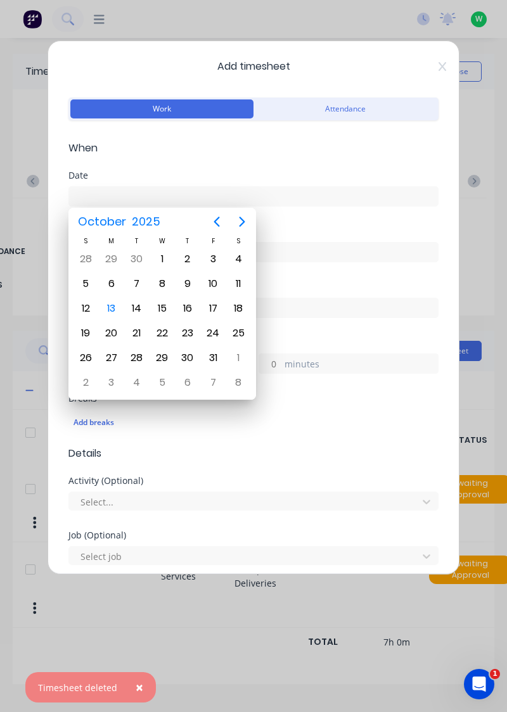
click at [113, 310] on div "13" at bounding box center [111, 308] width 19 height 19
type input "[DATE]"
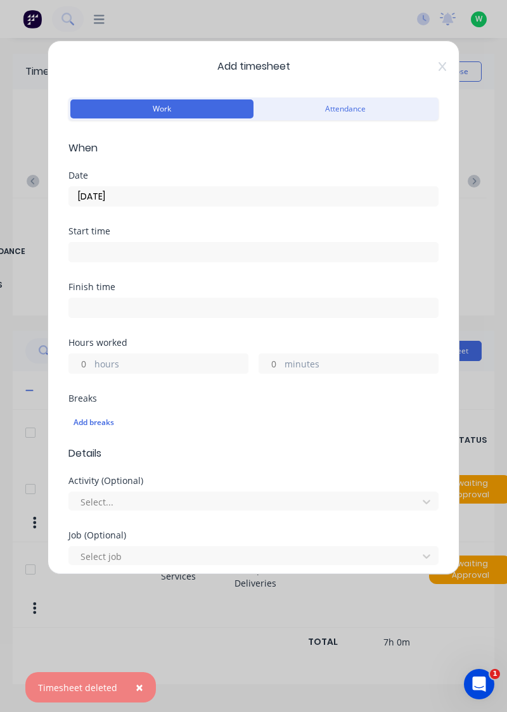
click at [438, 67] on icon at bounding box center [442, 66] width 8 height 10
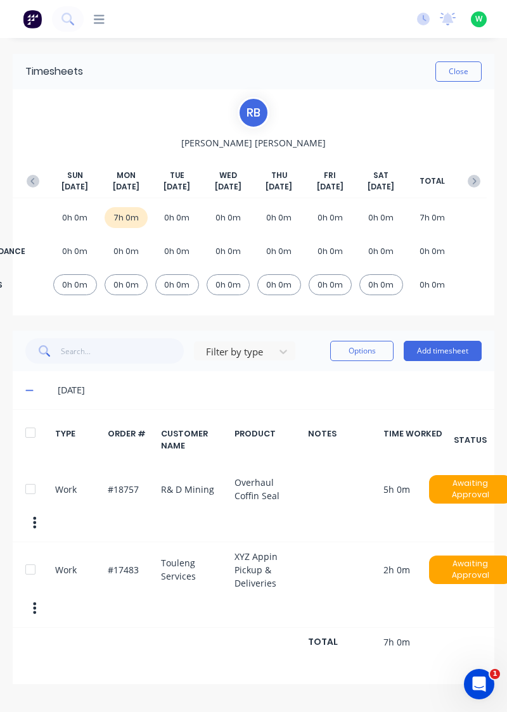
click at [436, 353] on button "Add timesheet" at bounding box center [443, 351] width 78 height 20
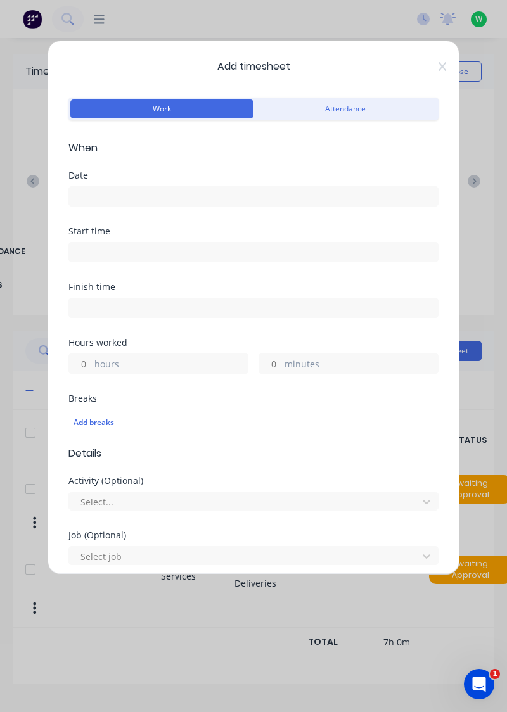
click at [108, 201] on input at bounding box center [253, 196] width 369 height 19
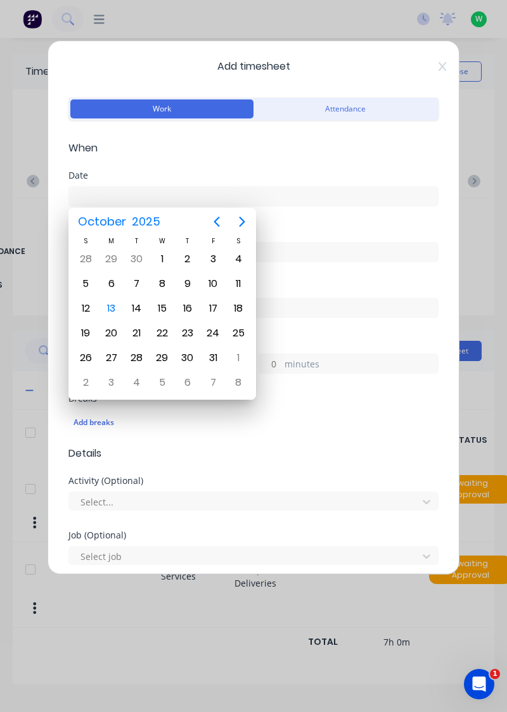
click at [120, 309] on div "13" at bounding box center [111, 308] width 19 height 19
type input "[DATE]"
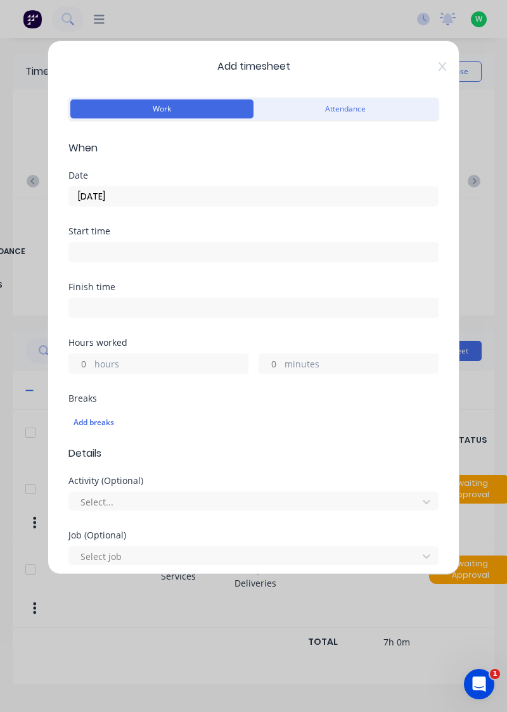
click at [78, 362] on input "hours" at bounding box center [80, 363] width 22 height 19
type input "4"
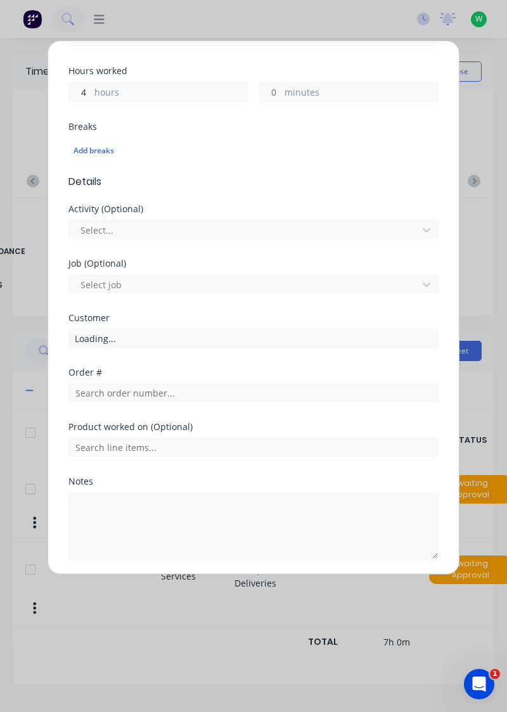
scroll to position [273, 0]
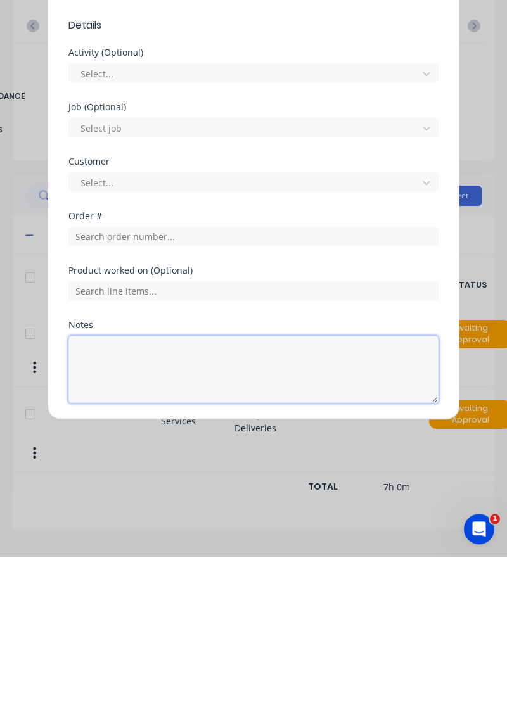
click at [143, 506] on textarea at bounding box center [253, 524] width 370 height 67
type textarea "Dropped off a set of pan set to Joy Mining in Moss Vale"
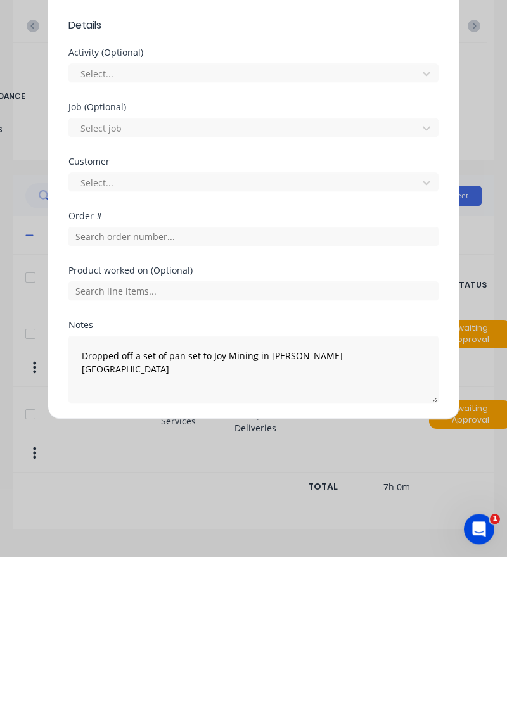
click at [242, 586] on button "Add manual time entry" at bounding box center [223, 588] width 107 height 20
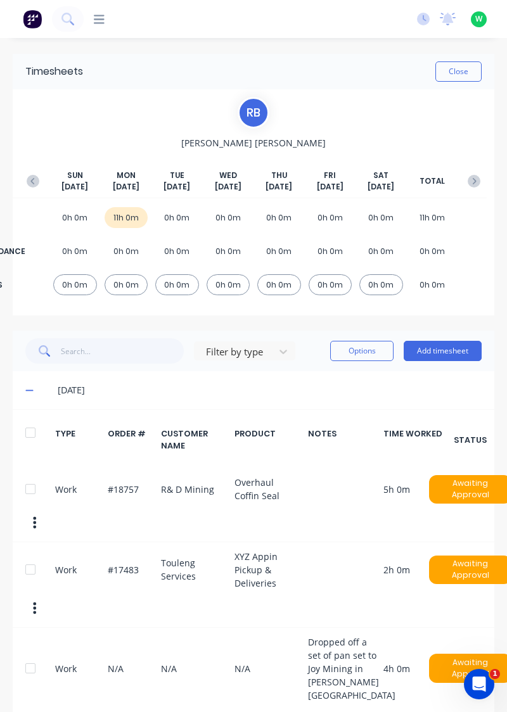
click at [457, 73] on button "Close" at bounding box center [458, 71] width 46 height 20
